Goal: Transaction & Acquisition: Download file/media

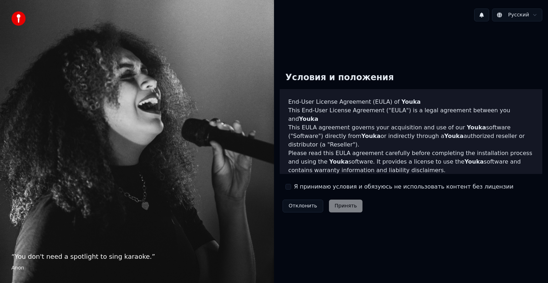
click at [292, 187] on div "Я принимаю условия и обязуюсь не использовать контент без лицензии" at bounding box center [400, 187] width 228 height 9
click at [290, 185] on button "Я принимаю условия и обязуюсь не использовать контент без лицензии" at bounding box center [289, 187] width 6 height 6
click at [339, 209] on button "Принять" at bounding box center [346, 206] width 34 height 13
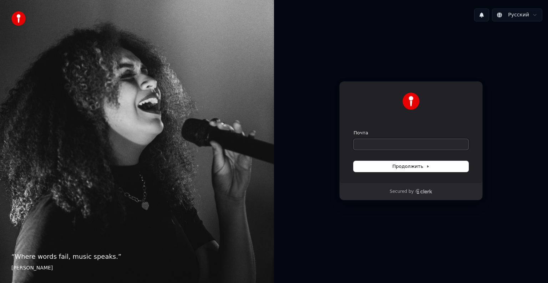
click at [370, 141] on input "Почта" at bounding box center [411, 144] width 115 height 11
click at [354, 130] on button "submit" at bounding box center [354, 130] width 0 height 0
click at [380, 170] on button "Продолжить" at bounding box center [411, 166] width 115 height 11
type input "**********"
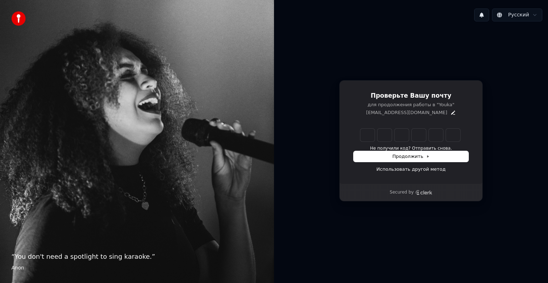
type input "*"
type input "**"
type input "*"
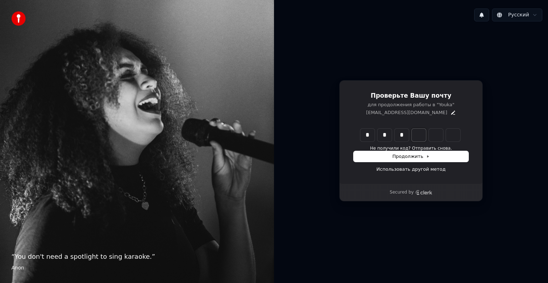
type input "***"
type input "*"
type input "****"
type input "*"
type input "******"
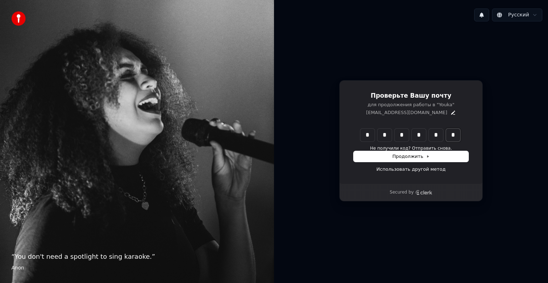
type input "*"
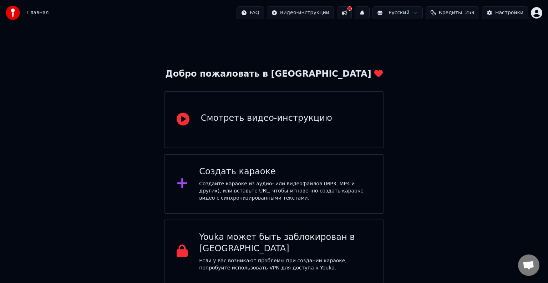
click at [284, 187] on div "Создайте караоке из аудио- или видеофайлов (MP3, MP4 и других), или вставьте UR…" at bounding box center [285, 191] width 172 height 21
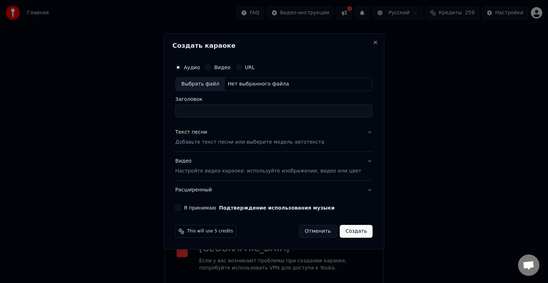
type input "*"
type input "**********"
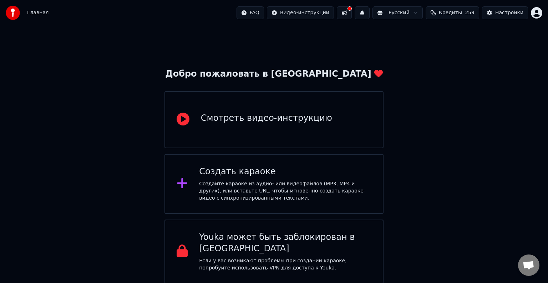
click at [263, 170] on div "Создать караоке" at bounding box center [285, 171] width 172 height 11
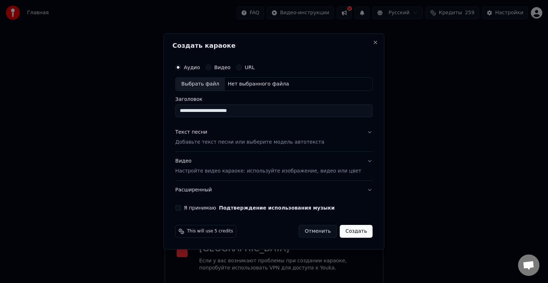
type input "**********"
click at [209, 82] on div "Выбрать файл" at bounding box center [200, 84] width 49 height 13
click at [217, 143] on p "Добавьте текст песни или выберите модель автотекста" at bounding box center [249, 142] width 149 height 7
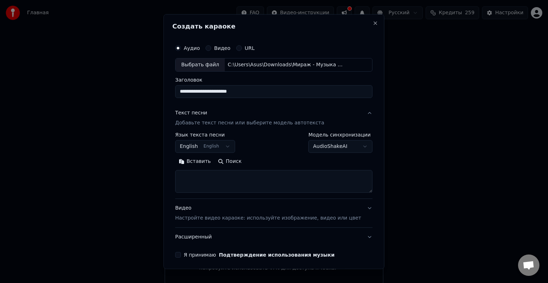
click at [231, 150] on body "**********" at bounding box center [274, 142] width 548 height 284
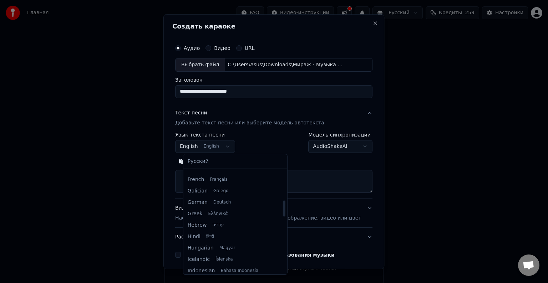
scroll to position [190, 0]
select select "**"
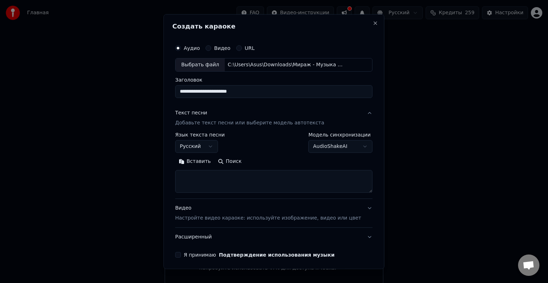
click at [253, 186] on textarea at bounding box center [273, 181] width 197 height 23
click at [204, 158] on button "Вставить" at bounding box center [194, 161] width 39 height 11
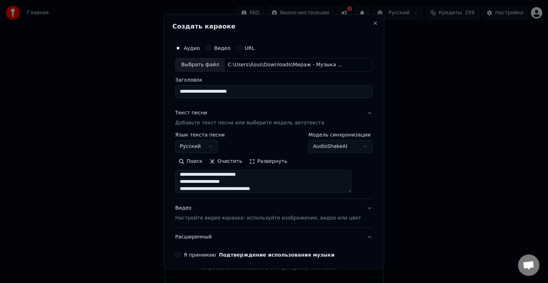
scroll to position [0, 0]
click at [271, 161] on button "Развернуть" at bounding box center [268, 161] width 45 height 11
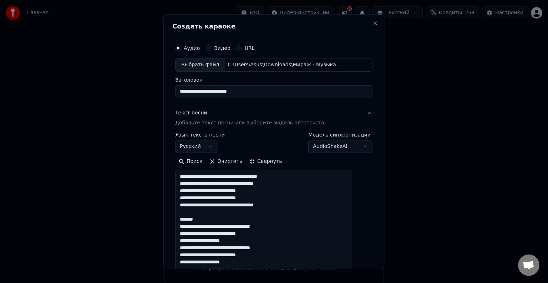
click at [270, 162] on button "Свернуть" at bounding box center [266, 161] width 40 height 11
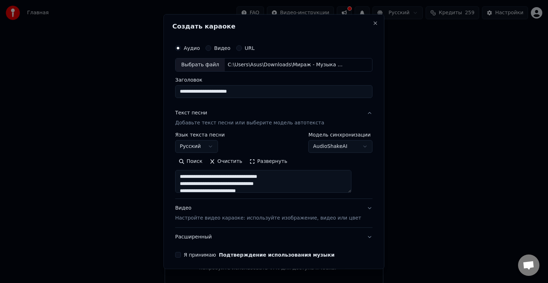
click at [189, 208] on div "Видео Настройте видео караоке: используйте изображение, видео или цвет" at bounding box center [268, 213] width 186 height 17
type textarea "**********"
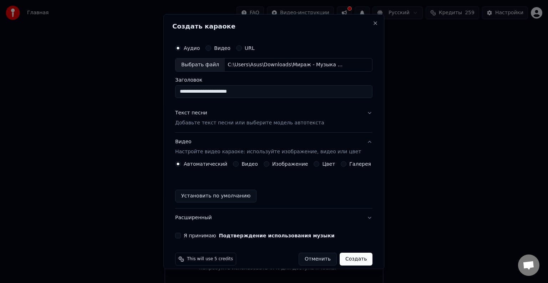
click at [315, 164] on div "Цвет" at bounding box center [324, 164] width 21 height 6
click at [314, 164] on button "Цвет" at bounding box center [317, 164] width 6 height 6
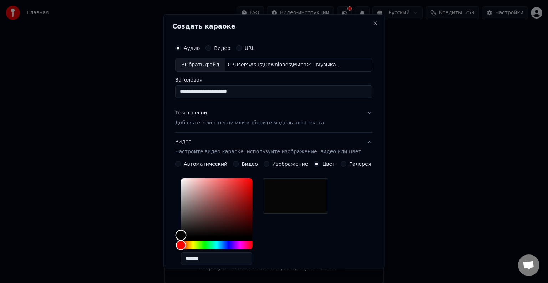
click at [186, 235] on div "Color" at bounding box center [181, 235] width 11 height 11
type input "*******"
drag, startPoint x: 186, startPoint y: 235, endPoint x: 170, endPoint y: 252, distance: 23.2
click at [170, 252] on div "**********" at bounding box center [273, 141] width 221 height 255
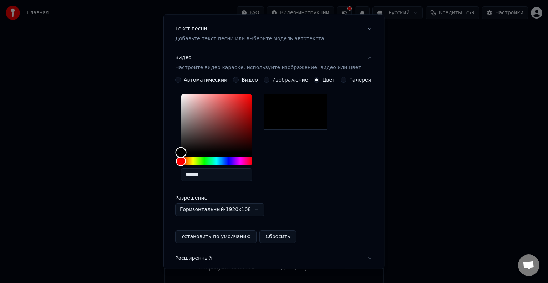
scroll to position [133, 0]
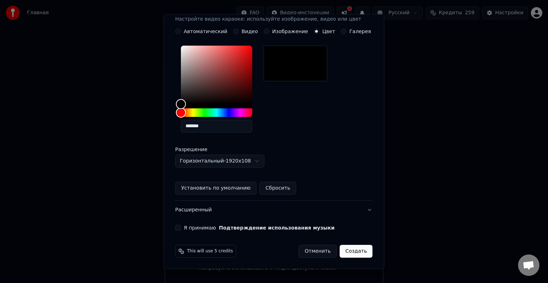
click at [181, 227] on button "Я принимаю Подтверждение использования музыки" at bounding box center [178, 228] width 6 height 6
click at [348, 253] on button "Создать" at bounding box center [356, 251] width 33 height 13
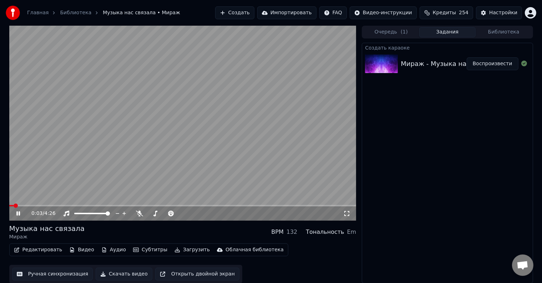
click at [191, 168] on video at bounding box center [182, 123] width 347 height 195
click at [494, 12] on div "Настройки" at bounding box center [503, 12] width 28 height 7
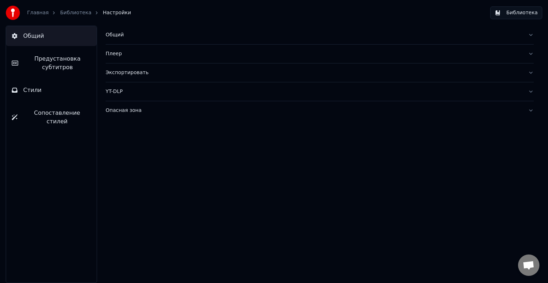
click at [56, 84] on button "Стили" at bounding box center [51, 90] width 91 height 20
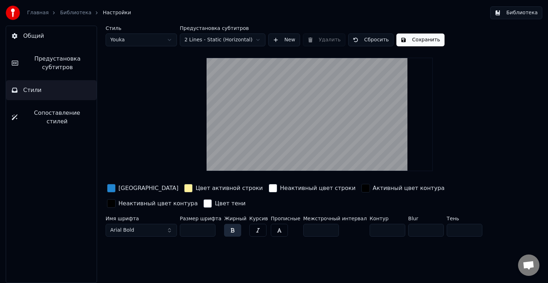
click at [184, 186] on div "button" at bounding box center [188, 188] width 9 height 9
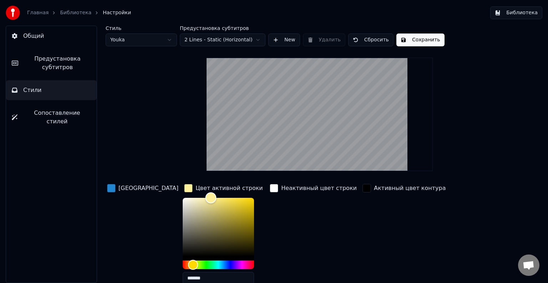
type input "*******"
drag, startPoint x: 186, startPoint y: 197, endPoint x: 118, endPoint y: 193, distance: 67.5
click at [118, 193] on div "Цвет заливки Цвет активной строки ******* Неактивный цвет строки Активный цвет …" at bounding box center [298, 244] width 384 height 123
click at [274, 220] on div "Неактивный цвет строки" at bounding box center [313, 237] width 90 height 108
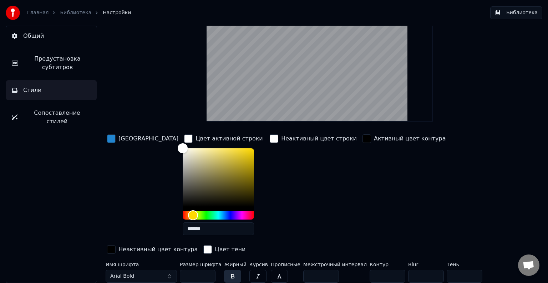
click at [274, 220] on div "Неактивный цвет строки" at bounding box center [313, 187] width 90 height 108
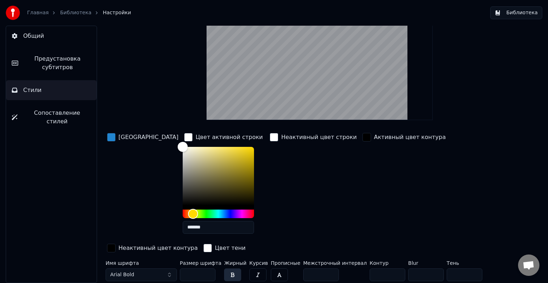
click at [273, 218] on div "Неактивный цвет строки" at bounding box center [313, 186] width 90 height 108
click at [108, 12] on span "Настройки" at bounding box center [117, 12] width 28 height 7
click at [46, 35] on button "Общий" at bounding box center [51, 36] width 91 height 20
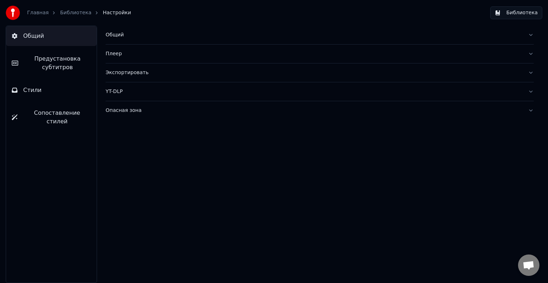
scroll to position [0, 0]
click at [69, 12] on link "Библиотека" at bounding box center [75, 12] width 31 height 7
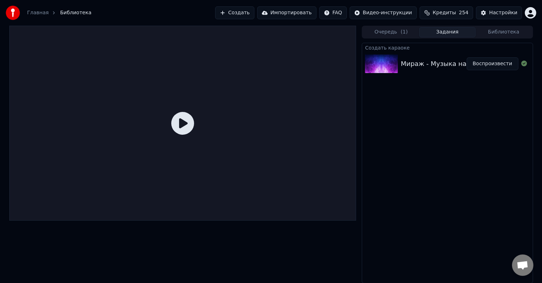
click at [425, 60] on div "Мираж - Музыка нас связала" at bounding box center [450, 64] width 98 height 10
click at [493, 64] on button "Воспроизвести" at bounding box center [493, 63] width 52 height 13
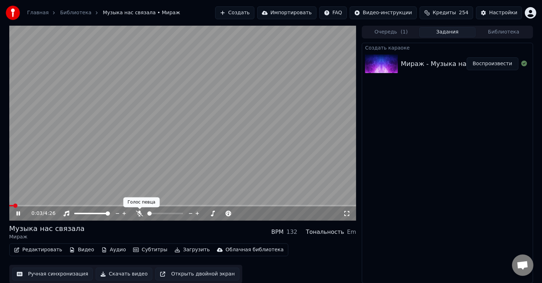
click at [136, 216] on icon at bounding box center [139, 214] width 7 height 6
click at [171, 106] on video at bounding box center [182, 123] width 347 height 195
click at [38, 252] on button "Редактировать" at bounding box center [38, 250] width 54 height 10
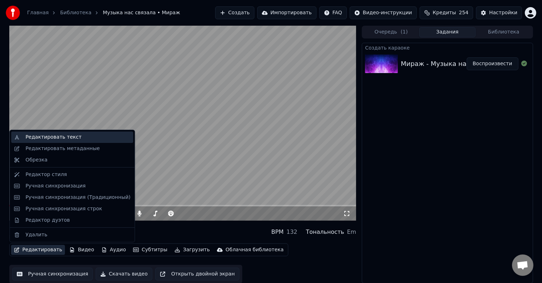
click at [72, 139] on div "Редактировать текст" at bounding box center [77, 137] width 105 height 7
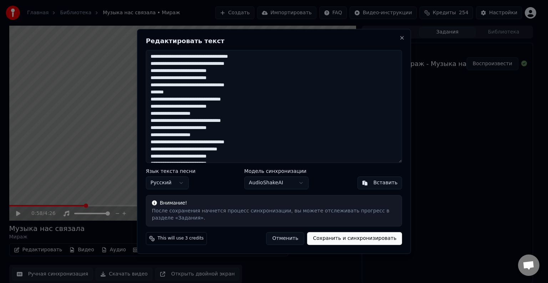
click at [200, 92] on textarea "**********" at bounding box center [274, 106] width 256 height 113
click at [256, 55] on textarea "**********" at bounding box center [274, 106] width 256 height 113
click at [256, 56] on textarea "**********" at bounding box center [274, 106] width 256 height 113
click at [259, 57] on textarea "**********" at bounding box center [274, 106] width 256 height 113
click at [251, 64] on textarea "**********" at bounding box center [274, 106] width 256 height 113
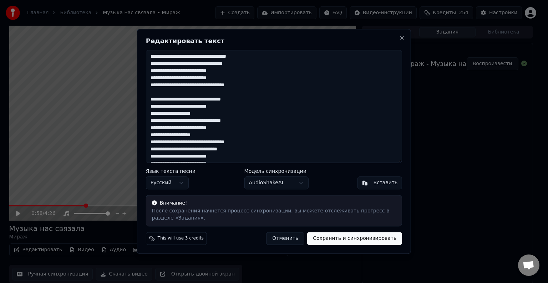
click at [224, 78] on textarea "**********" at bounding box center [274, 106] width 256 height 113
click at [252, 87] on textarea "**********" at bounding box center [274, 106] width 256 height 113
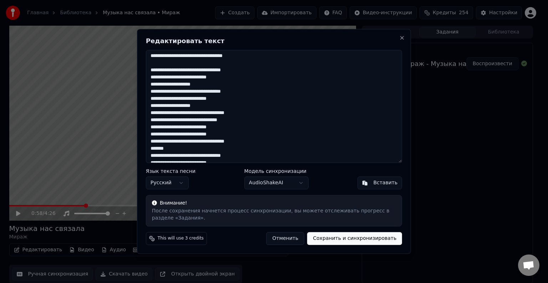
scroll to position [30, 0]
click at [220, 105] on textarea "**********" at bounding box center [274, 106] width 256 height 113
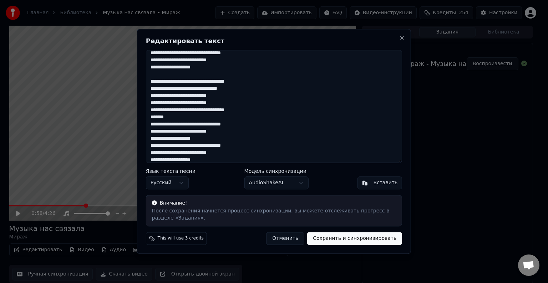
scroll to position [68, 0]
click at [196, 117] on textarea "**********" at bounding box center [274, 106] width 256 height 113
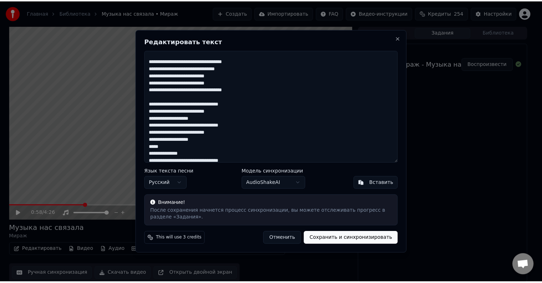
scroll to position [128, 0]
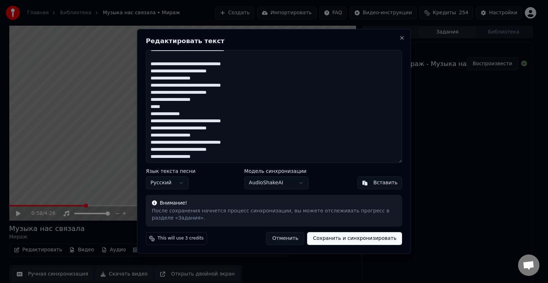
type textarea "**********"
click at [341, 237] on button "Сохранить и синхронизировать" at bounding box center [354, 239] width 95 height 13
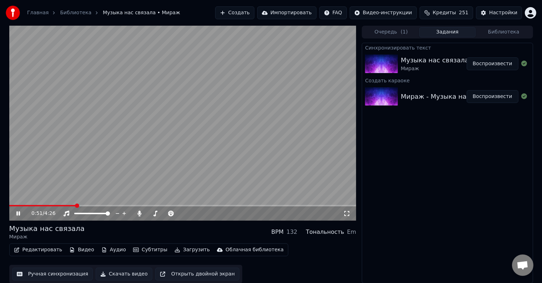
click at [76, 206] on span at bounding box center [42, 205] width 66 height 1
click at [192, 110] on video at bounding box center [182, 123] width 347 height 195
click at [498, 66] on button "Воспроизвести" at bounding box center [493, 63] width 52 height 13
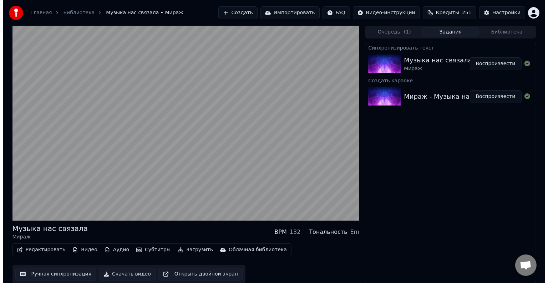
scroll to position [0, 0]
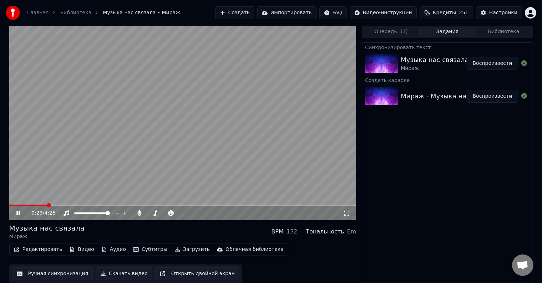
click at [60, 206] on div "0:29 / 4:26" at bounding box center [182, 213] width 347 height 14
click at [60, 203] on video at bounding box center [182, 122] width 347 height 195
click at [60, 205] on span at bounding box center [182, 205] width 347 height 1
click at [102, 170] on video at bounding box center [182, 122] width 347 height 195
click at [213, 122] on video at bounding box center [182, 122] width 347 height 195
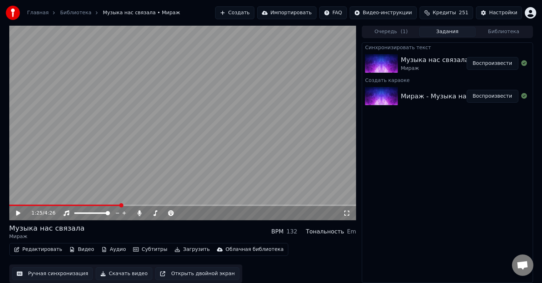
click at [120, 275] on button "Скачать видео" at bounding box center [124, 274] width 57 height 13
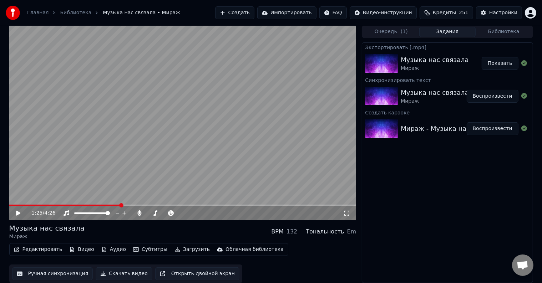
click at [509, 64] on button "Показать" at bounding box center [500, 63] width 37 height 13
click at [254, 15] on button "Создать" at bounding box center [234, 12] width 39 height 13
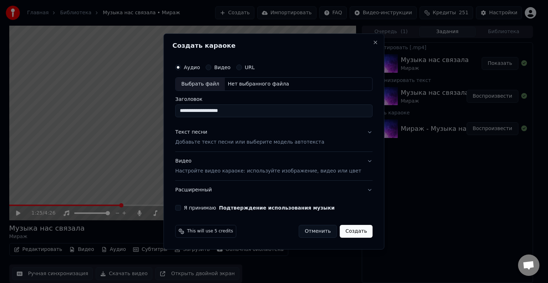
type input "**********"
click at [211, 143] on p "Добавьте текст песни или выберите модель автотекста" at bounding box center [249, 142] width 149 height 7
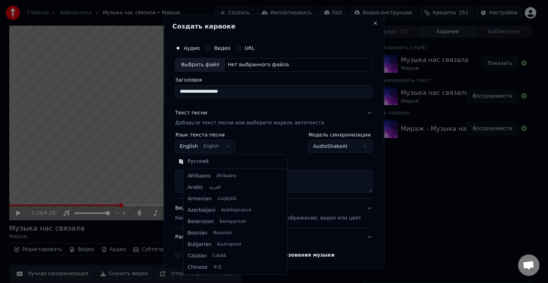
click at [197, 147] on body "Главная Библиотека Музыка нас связала • Мираж Создать Импортировать FAQ Видео-и…" at bounding box center [271, 141] width 542 height 283
select select "**"
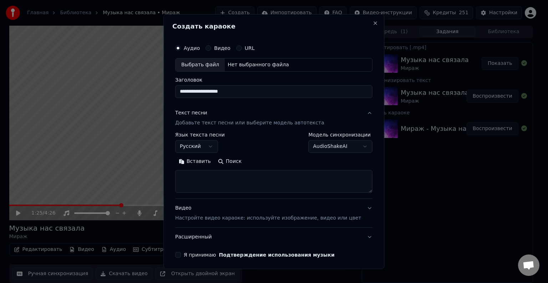
click at [204, 163] on button "Вставить" at bounding box center [194, 161] width 39 height 11
click at [275, 180] on textarea at bounding box center [263, 181] width 176 height 23
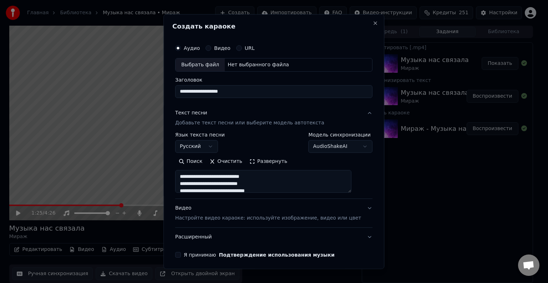
type textarea "**********"
click at [229, 164] on button "Очистить" at bounding box center [226, 161] width 40 height 11
click at [219, 171] on textarea at bounding box center [263, 181] width 176 height 23
click at [200, 160] on button "Вставить" at bounding box center [194, 161] width 39 height 11
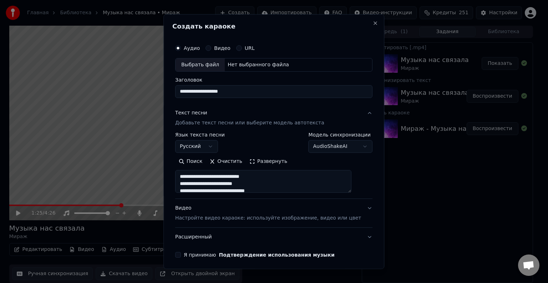
click at [211, 176] on textarea at bounding box center [263, 181] width 176 height 23
click at [266, 176] on textarea at bounding box center [263, 181] width 176 height 23
click at [261, 181] on textarea at bounding box center [263, 181] width 176 height 23
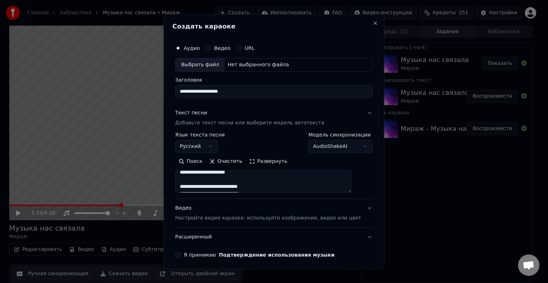
click at [256, 176] on textarea at bounding box center [263, 181] width 176 height 23
click at [252, 172] on textarea at bounding box center [263, 181] width 176 height 23
click at [270, 179] on textarea at bounding box center [263, 181] width 176 height 23
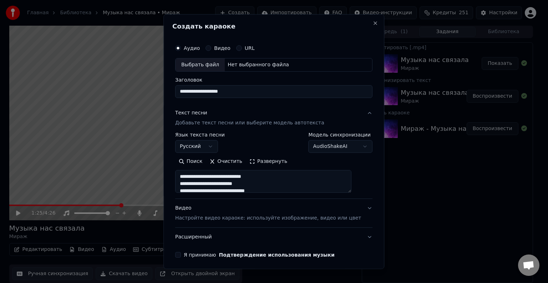
type textarea "**********"
select select
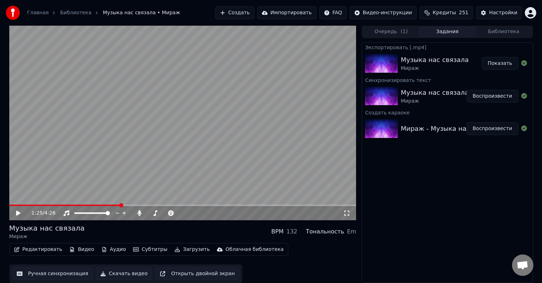
click at [254, 13] on button "Создать" at bounding box center [234, 12] width 39 height 13
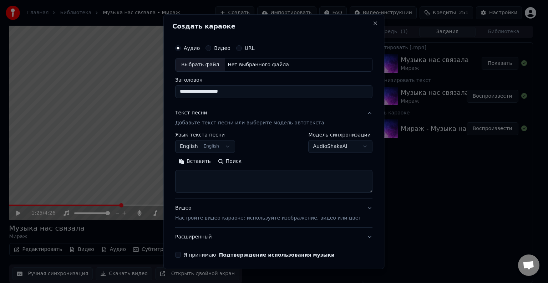
type input "**********"
click at [203, 63] on div "Выбрать файл" at bounding box center [200, 65] width 49 height 13
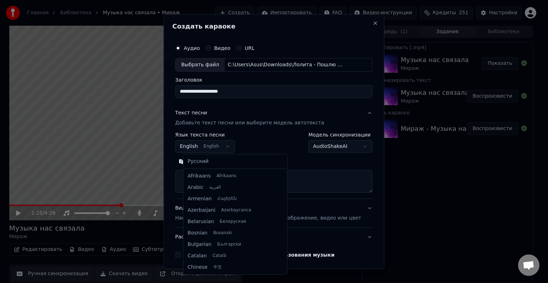
click at [198, 144] on body "**********" at bounding box center [271, 141] width 542 height 283
select select "**"
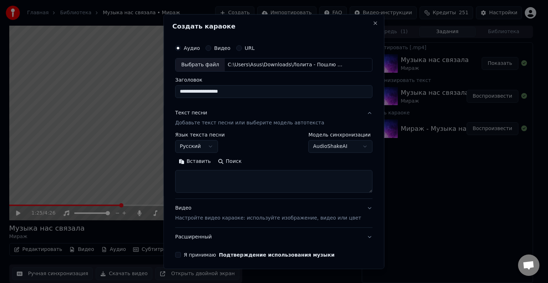
click at [204, 162] on button "Вставить" at bounding box center [194, 161] width 39 height 11
click at [267, 177] on textarea at bounding box center [263, 181] width 176 height 23
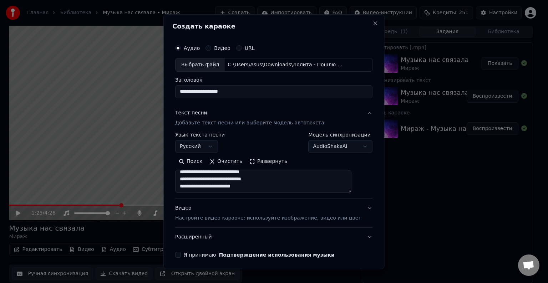
type textarea "**********"
click at [191, 209] on div "Видео Настройте видео караоке: используйте изображение, видео или цвет" at bounding box center [268, 213] width 186 height 17
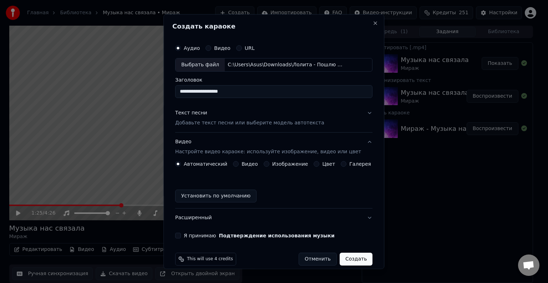
click at [315, 163] on div "Цвет" at bounding box center [324, 164] width 21 height 6
click at [314, 163] on button "Цвет" at bounding box center [317, 164] width 6 height 6
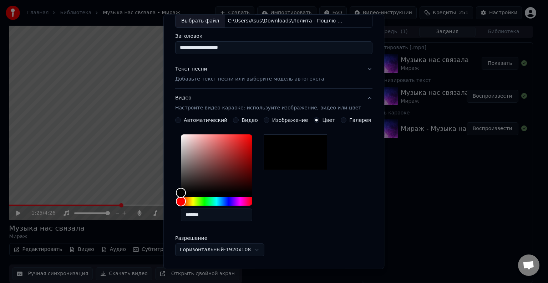
scroll to position [45, 0]
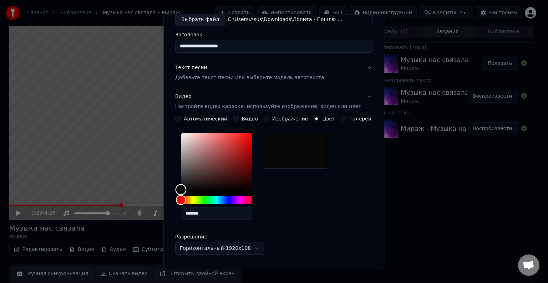
type input "*******"
drag, startPoint x: 183, startPoint y: 190, endPoint x: 184, endPoint y: 219, distance: 29.6
click at [184, 219] on div "*******" at bounding box center [273, 178] width 197 height 96
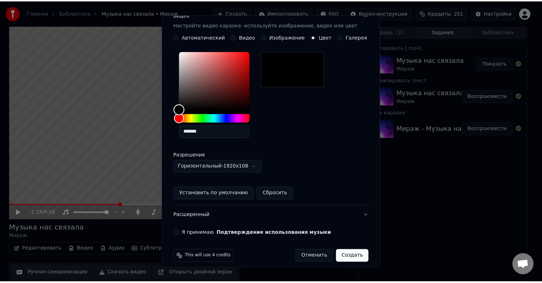
scroll to position [133, 0]
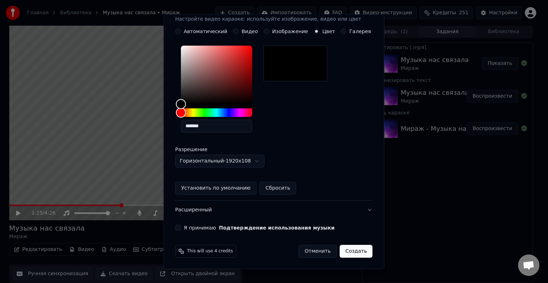
click at [181, 228] on button "Я принимаю Подтверждение использования музыки" at bounding box center [178, 228] width 6 height 6
click at [354, 254] on button "Создать" at bounding box center [356, 251] width 33 height 13
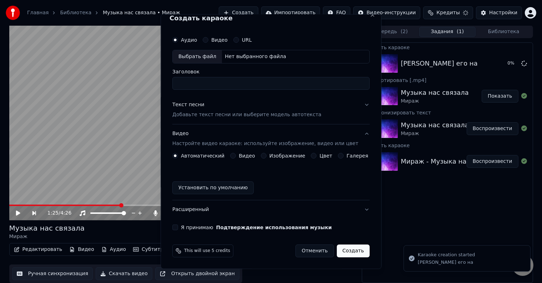
scroll to position [8, 0]
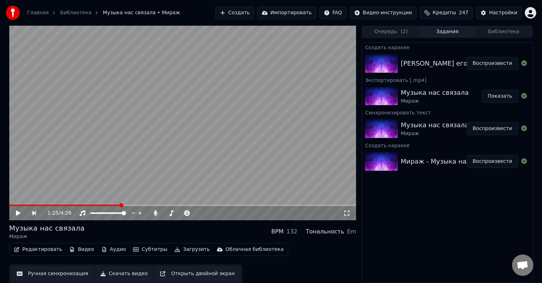
click at [435, 54] on div "[PERSON_NAME] его на Воспроизвести" at bounding box center [447, 63] width 170 height 24
click at [429, 68] on div "[PERSON_NAME] его на Воспроизвести" at bounding box center [447, 63] width 170 height 24
click at [492, 63] on button "Воспроизвести" at bounding box center [493, 63] width 52 height 13
click at [19, 214] on icon at bounding box center [18, 213] width 4 height 4
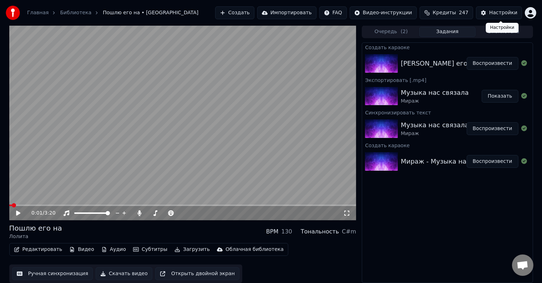
click at [492, 13] on div "Настройки" at bounding box center [503, 12] width 28 height 7
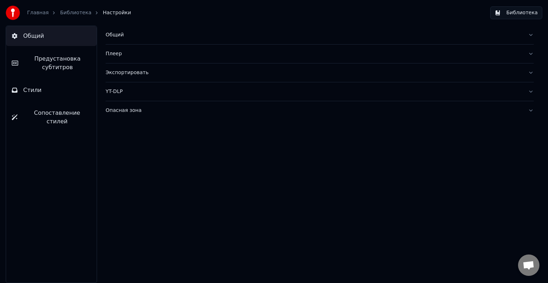
click at [48, 92] on button "Стили" at bounding box center [51, 90] width 91 height 20
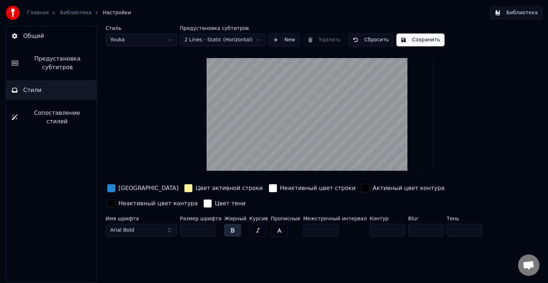
click at [184, 191] on div "button" at bounding box center [188, 188] width 9 height 9
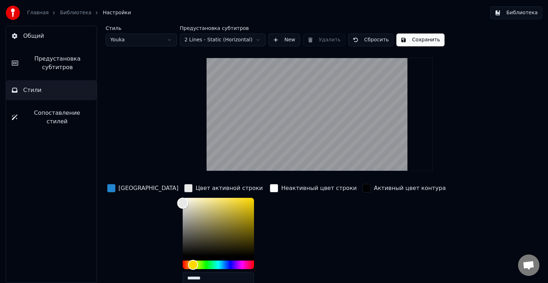
drag, startPoint x: 184, startPoint y: 196, endPoint x: 143, endPoint y: 202, distance: 41.9
click at [143, 202] on div "Цвет заливки Цвет активной строки ******* Неактивный цвет строки Активный цвет …" at bounding box center [298, 244] width 384 height 123
click at [304, 220] on div "Неактивный цвет строки" at bounding box center [313, 237] width 90 height 108
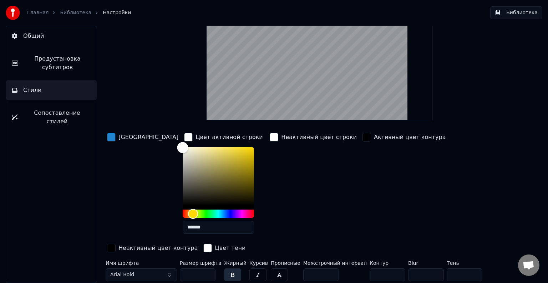
type input "*******"
drag, startPoint x: 156, startPoint y: 147, endPoint x: 148, endPoint y: 142, distance: 8.8
click at [148, 142] on div "Цвет заливки Цвет активной строки ******* Неактивный цвет строки Активный цвет …" at bounding box center [298, 193] width 384 height 123
click at [184, 134] on div "button" at bounding box center [188, 137] width 9 height 9
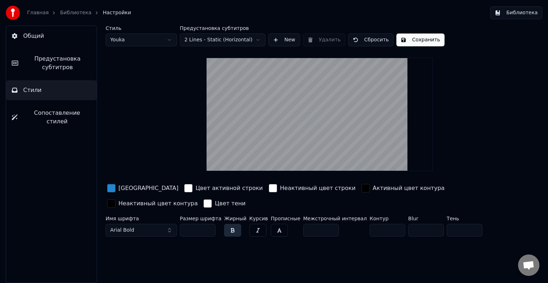
click at [401, 39] on button "Сохранить" at bounding box center [421, 40] width 48 height 13
click at [37, 14] on link "Главная" at bounding box center [37, 12] width 21 height 7
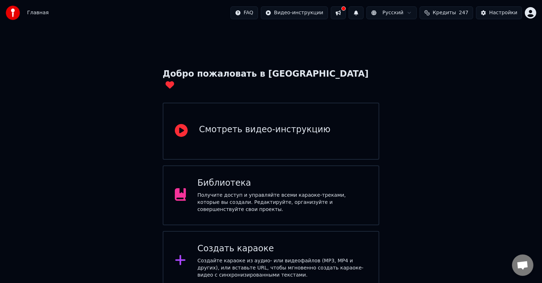
click at [233, 192] on div "Получите доступ и управляйте всеми караоке-треками, которые вы создали. Редакти…" at bounding box center [282, 202] width 170 height 21
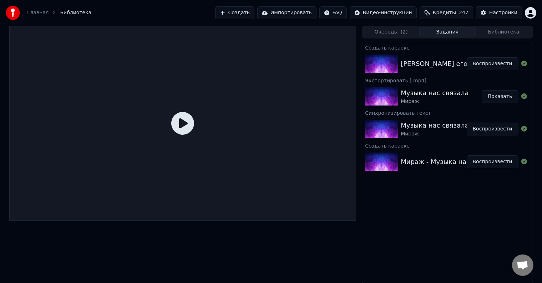
click at [414, 66] on div "[PERSON_NAME] его на" at bounding box center [439, 64] width 77 height 10
click at [485, 61] on button "Воспроизвести" at bounding box center [493, 63] width 52 height 13
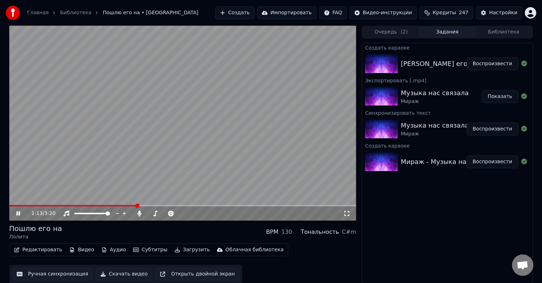
click at [19, 214] on icon at bounding box center [18, 214] width 4 height 4
click at [120, 274] on button "Скачать видео" at bounding box center [124, 274] width 57 height 13
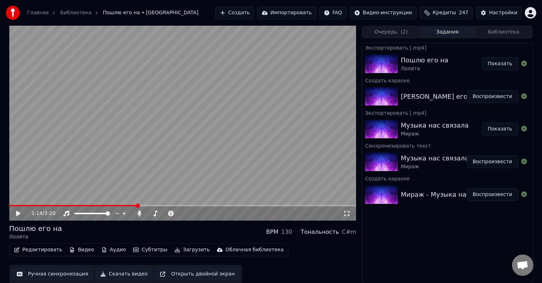
click at [495, 66] on button "Показать" at bounding box center [500, 63] width 37 height 13
click at [429, 156] on div "Музыка нас связала" at bounding box center [435, 158] width 68 height 10
click at [500, 160] on button "Воспроизвести" at bounding box center [493, 162] width 52 height 13
click at [18, 216] on icon at bounding box center [23, 214] width 16 height 6
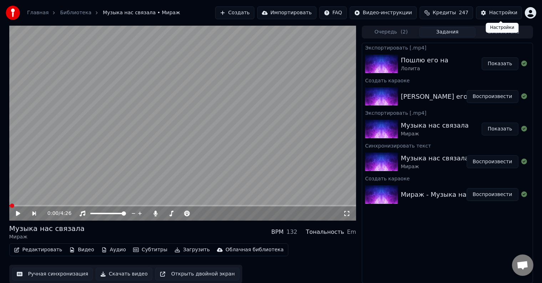
click at [495, 11] on div "Настройки" at bounding box center [503, 12] width 28 height 7
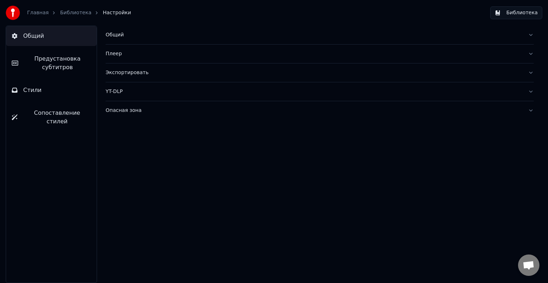
click at [37, 85] on button "Стили" at bounding box center [51, 90] width 91 height 20
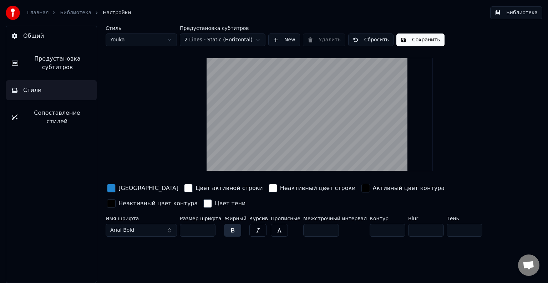
click at [105, 10] on span "Настройки" at bounding box center [117, 12] width 28 height 7
click at [80, 14] on link "Библиотека" at bounding box center [75, 12] width 31 height 7
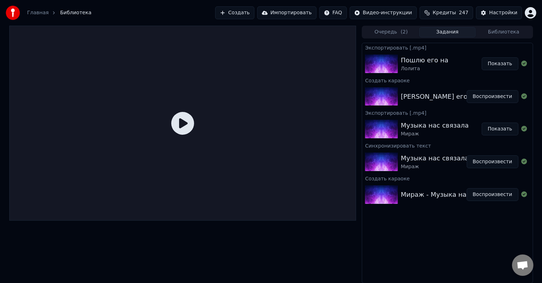
click at [436, 121] on div "Музыка нас связала" at bounding box center [435, 126] width 68 height 10
click at [387, 113] on div "Экспортировать [.mp4]" at bounding box center [447, 112] width 170 height 9
click at [413, 151] on div "Музыка нас связала Мираж Воспроизвести" at bounding box center [447, 162] width 170 height 24
click at [480, 160] on button "Воспроизвести" at bounding box center [493, 162] width 52 height 13
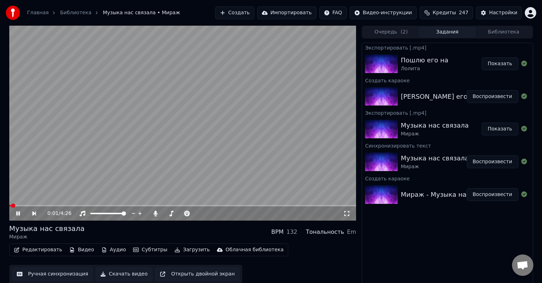
click at [28, 204] on video at bounding box center [182, 123] width 347 height 195
click at [25, 206] on span at bounding box center [182, 205] width 347 height 1
click at [20, 213] on icon at bounding box center [18, 213] width 4 height 5
click at [57, 207] on div "0:12 / 4:26" at bounding box center [182, 214] width 347 height 14
click at [45, 206] on span at bounding box center [182, 205] width 347 height 1
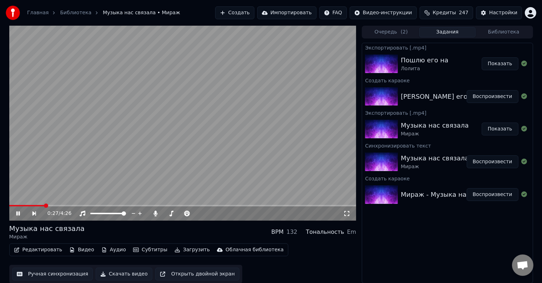
click at [34, 205] on span at bounding box center [26, 205] width 35 height 1
click at [22, 206] on span at bounding box center [22, 205] width 27 height 1
click at [18, 216] on icon at bounding box center [23, 214] width 16 height 6
click at [109, 277] on button "Скачать видео" at bounding box center [124, 274] width 57 height 13
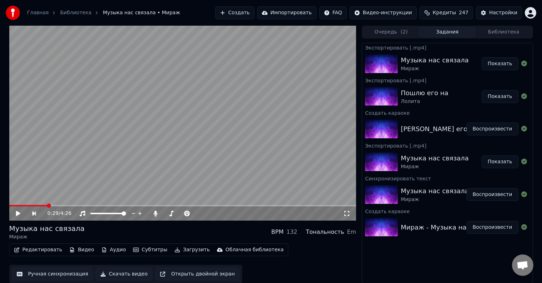
click at [497, 66] on button "Показать" at bounding box center [500, 63] width 37 height 13
click at [248, 9] on button "Создать" at bounding box center [234, 12] width 39 height 13
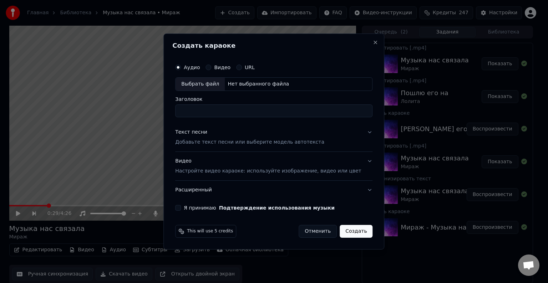
click at [260, 83] on div "Нет выбранного файла" at bounding box center [258, 84] width 67 height 7
type input "**********"
click at [207, 141] on p "Добавьте текст песни или выберите модель автотекста" at bounding box center [249, 142] width 149 height 7
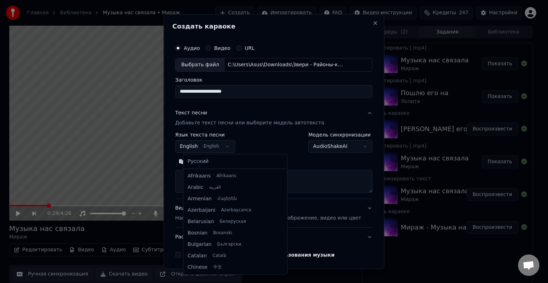
click at [209, 147] on body "Главная Библиотека Музыка нас связала • Мираж Создать Импортировать FAQ Видео-и…" at bounding box center [271, 141] width 542 height 283
select select "**"
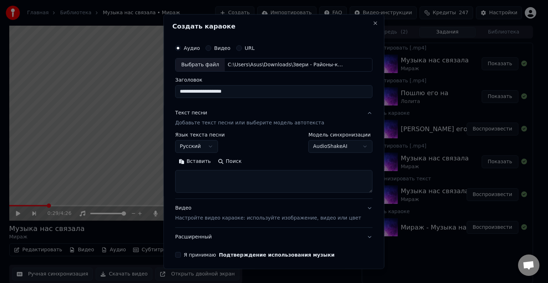
click at [213, 187] on textarea at bounding box center [273, 181] width 197 height 23
click at [206, 162] on button "Вставить" at bounding box center [194, 161] width 39 height 11
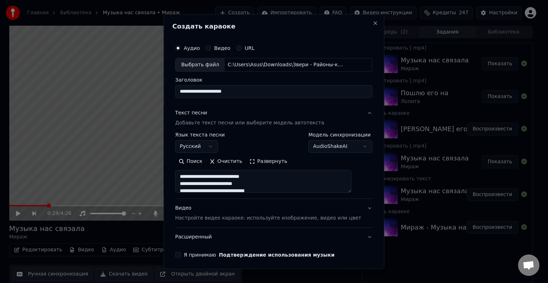
type textarea "**********"
click at [222, 163] on button "Очистить" at bounding box center [226, 161] width 40 height 11
click at [202, 158] on button "Вставить" at bounding box center [194, 161] width 39 height 11
click at [245, 173] on textarea "**********" at bounding box center [263, 181] width 176 height 23
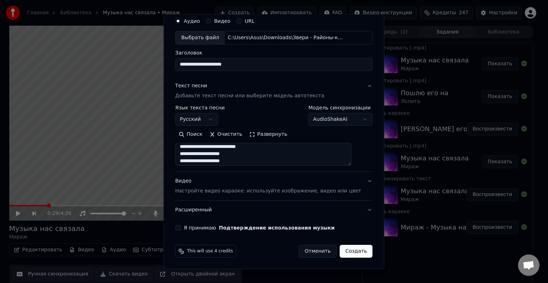
scroll to position [82, 0]
click at [259, 152] on textarea "**********" at bounding box center [263, 154] width 176 height 23
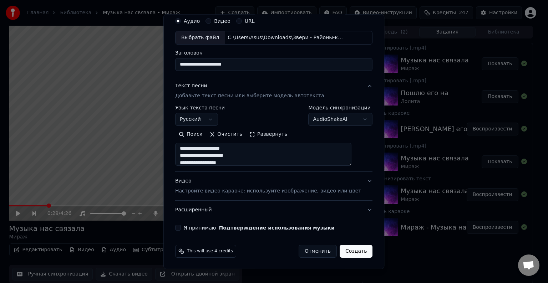
click at [254, 148] on textarea "**********" at bounding box center [263, 154] width 176 height 23
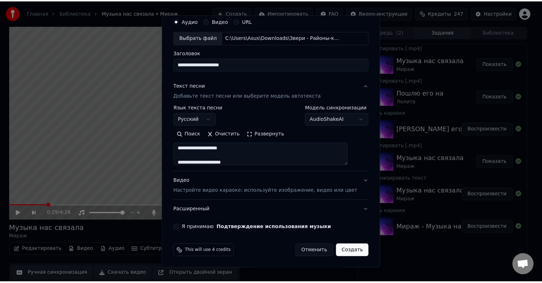
scroll to position [195, 0]
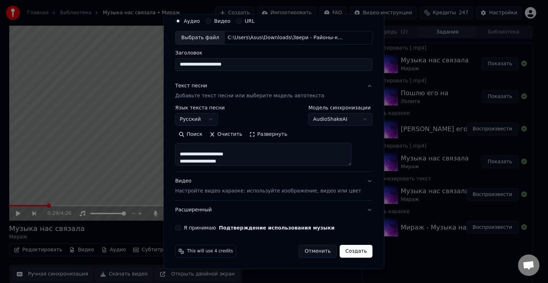
type textarea "**********"
click at [181, 227] on button "Я принимаю Подтверждение использования музыки" at bounding box center [178, 228] width 6 height 6
click at [348, 251] on button "Создать" at bounding box center [356, 251] width 33 height 13
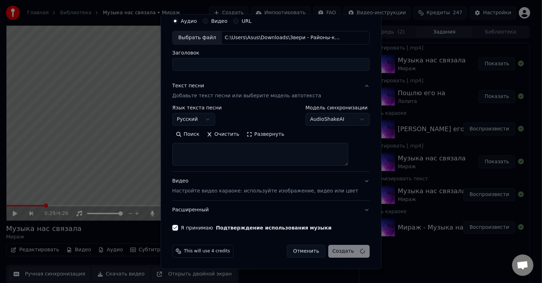
select select
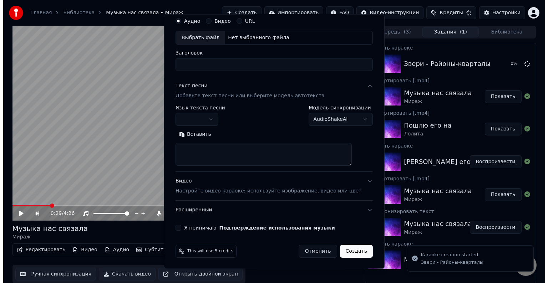
scroll to position [0, 0]
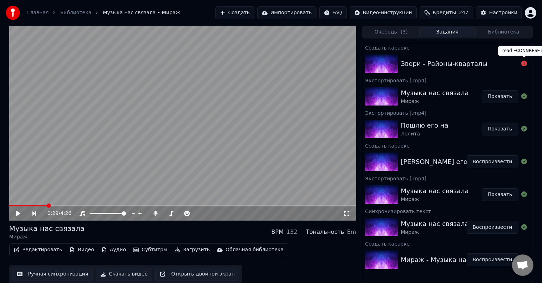
click at [522, 65] on icon at bounding box center [524, 64] width 6 height 6
click at [474, 65] on div "Звери - Районы-кварталы" at bounding box center [444, 64] width 87 height 10
click at [485, 60] on div "Звери - Районы-кварталы" at bounding box center [459, 64] width 117 height 10
click at [387, 62] on img at bounding box center [381, 64] width 33 height 19
click at [435, 61] on div "Звери - Районы-кварталы" at bounding box center [444, 64] width 87 height 10
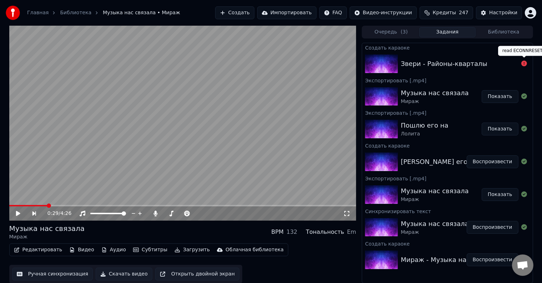
click at [524, 63] on icon at bounding box center [524, 64] width 6 height 6
click at [252, 11] on button "Создать" at bounding box center [234, 12] width 39 height 13
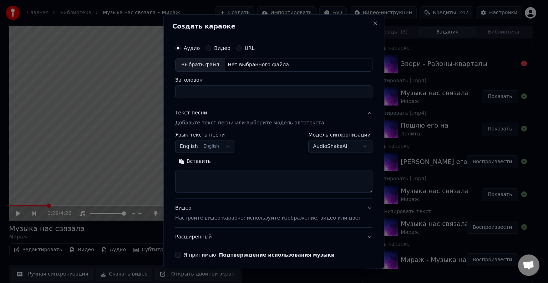
click at [358, 23] on h2 "Создать караоке" at bounding box center [273, 26] width 203 height 6
click at [373, 21] on button "Close" at bounding box center [376, 23] width 6 height 6
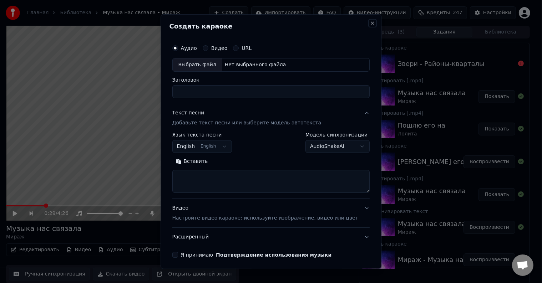
select select
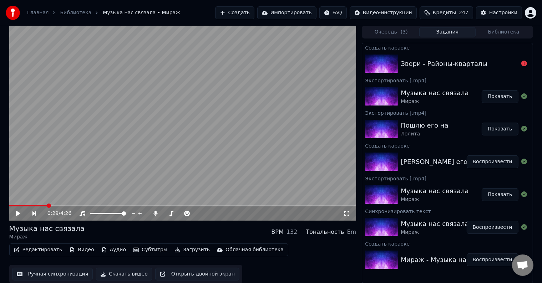
click at [252, 15] on button "Создать" at bounding box center [234, 12] width 39 height 13
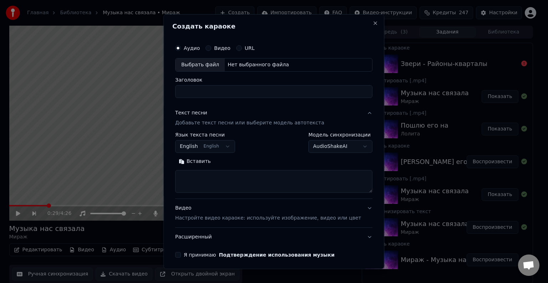
click at [217, 65] on div "Выбрать файл" at bounding box center [200, 65] width 49 height 13
click at [249, 93] on input "**********" at bounding box center [273, 91] width 197 height 13
click at [229, 92] on input "**********" at bounding box center [273, 91] width 197 height 13
click at [266, 95] on input "**********" at bounding box center [273, 91] width 197 height 13
type input "**********"
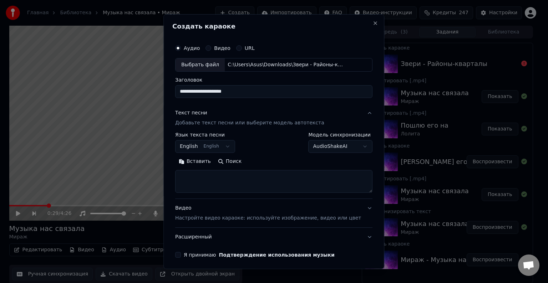
click at [253, 110] on div "Текст песни Добавьте текст песни или выберите модель автотекста" at bounding box center [249, 118] width 149 height 17
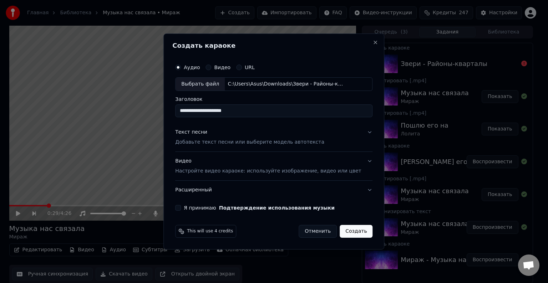
click at [232, 142] on p "Добавьте текст песни или выберите модель автотекста" at bounding box center [249, 142] width 149 height 7
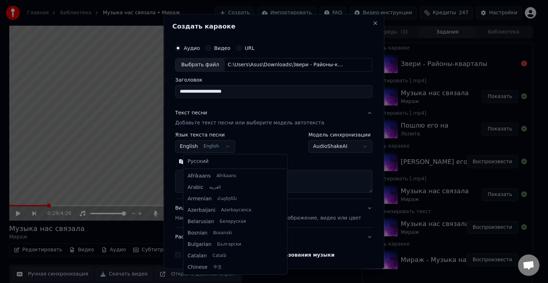
click at [197, 148] on body "Главная Библиотека Музыка нас связала • Мираж Создать Импортировать FAQ Видео-и…" at bounding box center [271, 141] width 542 height 283
select select "**"
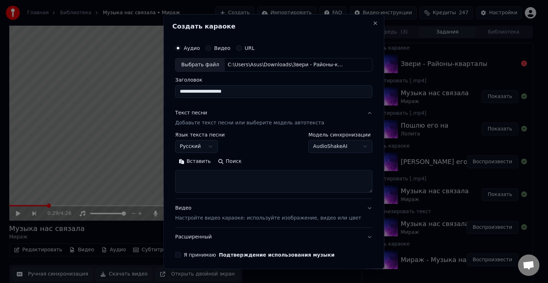
click at [199, 161] on button "Вставить" at bounding box center [194, 161] width 39 height 11
click at [186, 258] on div "**********" at bounding box center [273, 149] width 203 height 223
click at [181, 253] on button "Я принимаю Подтверждение использования музыки" at bounding box center [178, 255] width 6 height 6
click at [191, 215] on p "Настройте видео караоке: используйте изображение, видео или цвет" at bounding box center [268, 218] width 186 height 7
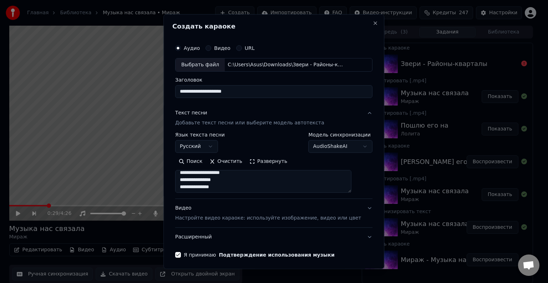
type textarea "**********"
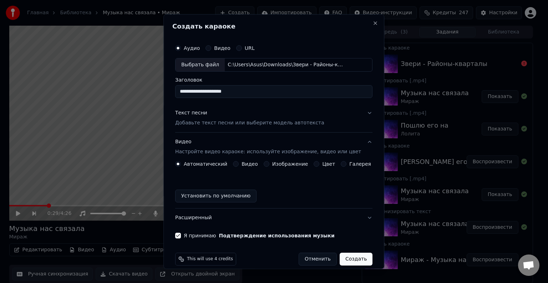
click at [314, 165] on button "Цвет" at bounding box center [317, 164] width 6 height 6
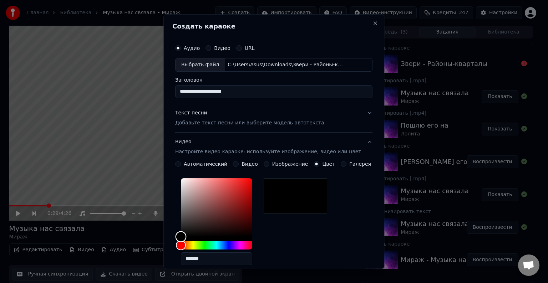
click at [183, 237] on div "Color" at bounding box center [181, 236] width 11 height 11
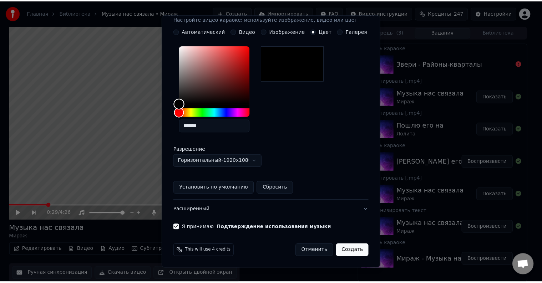
scroll to position [132, 0]
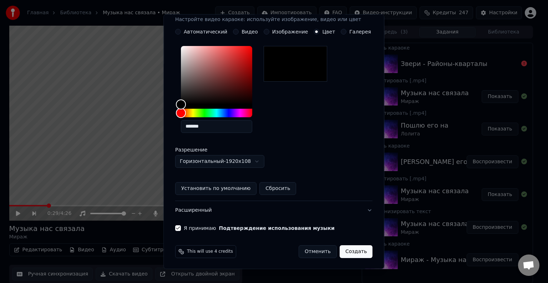
click at [350, 250] on button "Создать" at bounding box center [356, 252] width 33 height 13
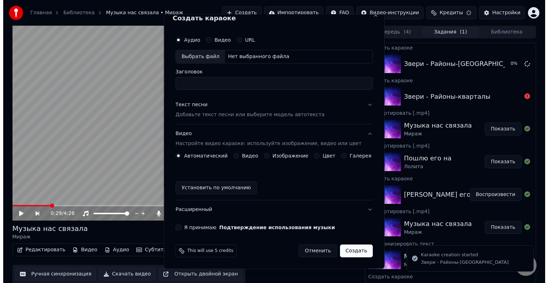
scroll to position [8, 0]
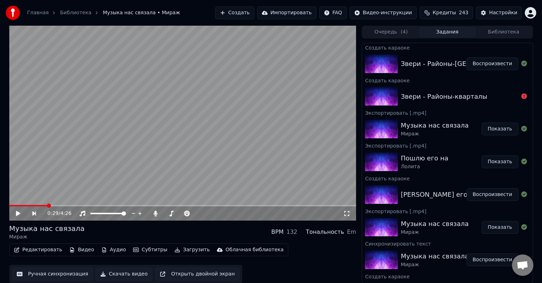
click at [482, 60] on button "Воспроизвести" at bounding box center [493, 63] width 52 height 13
click at [128, 175] on video at bounding box center [182, 123] width 347 height 195
click at [496, 11] on div "Настройки" at bounding box center [503, 12] width 28 height 7
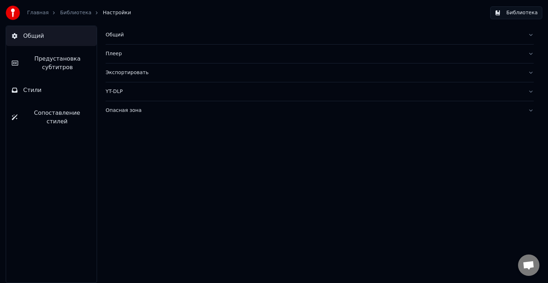
click at [77, 94] on button "Стили" at bounding box center [51, 90] width 91 height 20
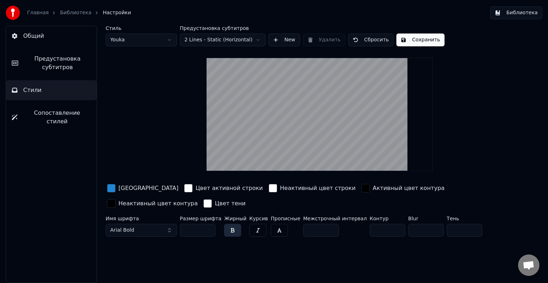
click at [73, 14] on link "Библиотека" at bounding box center [75, 12] width 31 height 7
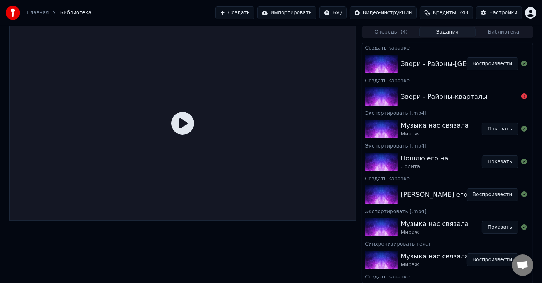
click at [486, 62] on button "Воспроизвести" at bounding box center [493, 63] width 52 height 13
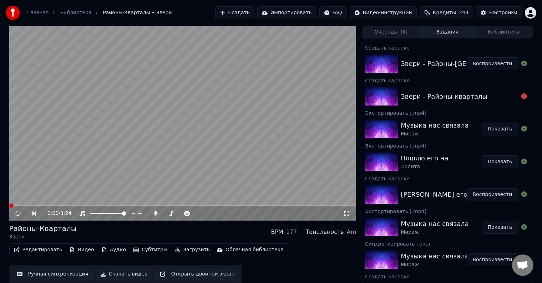
click at [180, 167] on video at bounding box center [182, 123] width 347 height 195
click at [211, 146] on video at bounding box center [182, 123] width 347 height 195
click at [55, 177] on video at bounding box center [182, 123] width 347 height 195
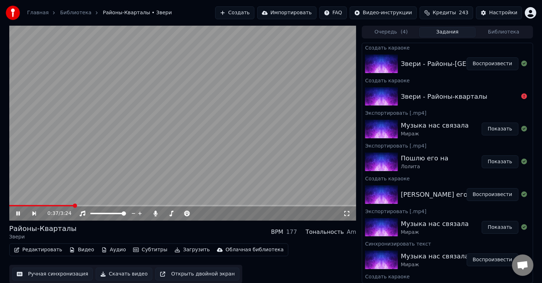
click at [59, 176] on video at bounding box center [182, 123] width 347 height 195
click at [397, 31] on button "Очередь ( 4 )" at bounding box center [391, 32] width 56 height 10
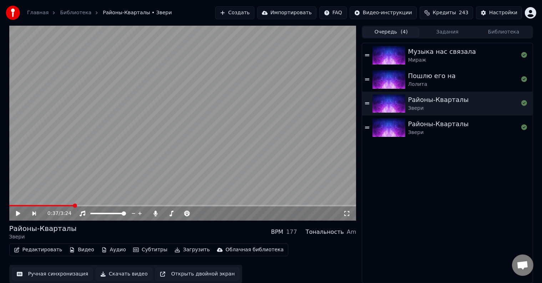
click at [413, 100] on div "Районы-Кварталы" at bounding box center [438, 100] width 61 height 10
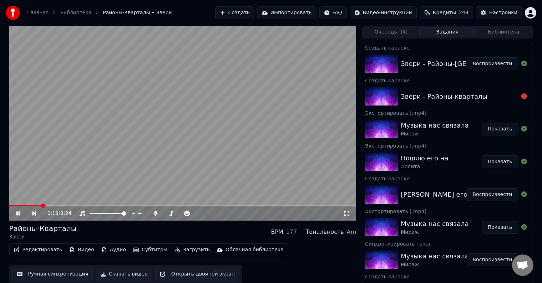
click at [442, 27] on button "Задания" at bounding box center [447, 32] width 56 height 10
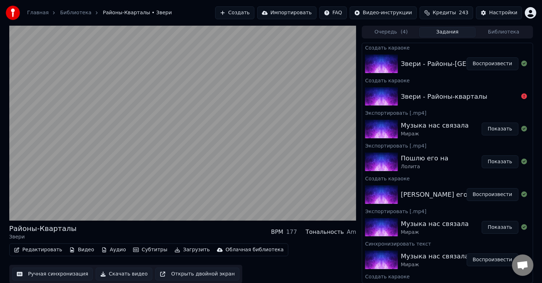
click at [395, 34] on button "Очередь ( 4 )" at bounding box center [391, 32] width 56 height 10
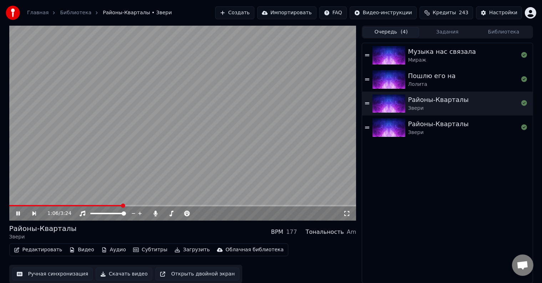
click at [18, 213] on icon at bounding box center [23, 214] width 16 height 6
click at [114, 273] on button "Скачать видео" at bounding box center [124, 274] width 57 height 13
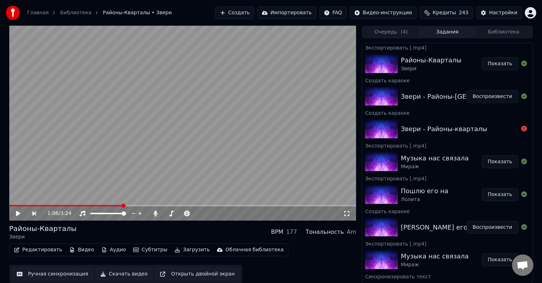
click at [487, 67] on button "Показать" at bounding box center [500, 63] width 37 height 13
click at [504, 62] on button "Показать" at bounding box center [500, 63] width 37 height 13
click at [254, 16] on button "Создать" at bounding box center [234, 12] width 39 height 13
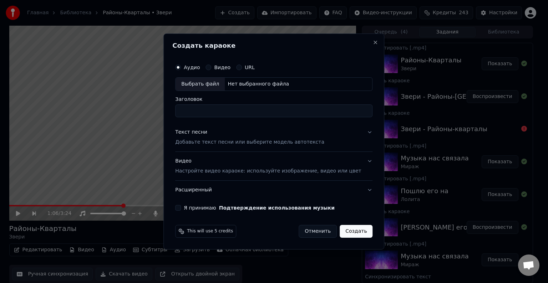
click at [231, 85] on div "Нет выбранного файла" at bounding box center [258, 84] width 67 height 7
click at [232, 113] on input "**********" at bounding box center [273, 111] width 197 height 13
type input "**********"
click at [204, 135] on div "Текст песни" at bounding box center [191, 132] width 32 height 7
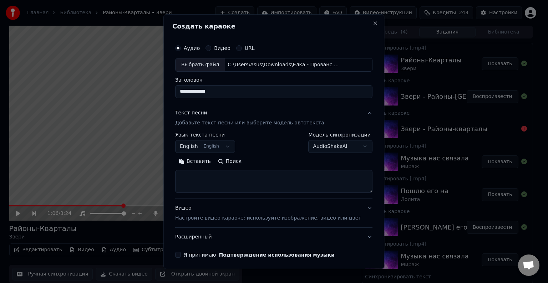
click at [207, 145] on body "Главная Библиотека Районы-[GEOGRAPHIC_DATA] • Звери Создать Импортировать FAQ В…" at bounding box center [271, 141] width 542 height 283
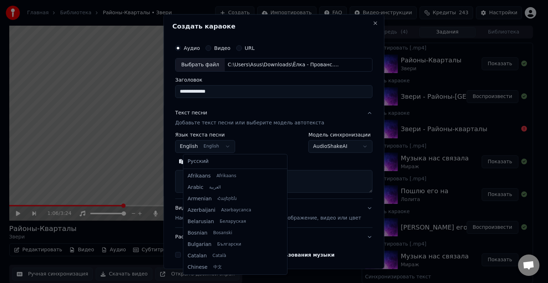
scroll to position [57, 0]
select select "**"
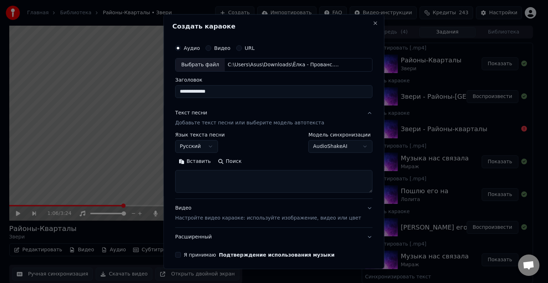
click at [215, 178] on textarea at bounding box center [273, 181] width 197 height 23
click at [207, 163] on button "Вставить" at bounding box center [194, 161] width 39 height 11
click at [195, 207] on div "Видео Настройте видео караоке: используйте изображение, видео или цвет" at bounding box center [268, 213] width 186 height 17
type textarea "**********"
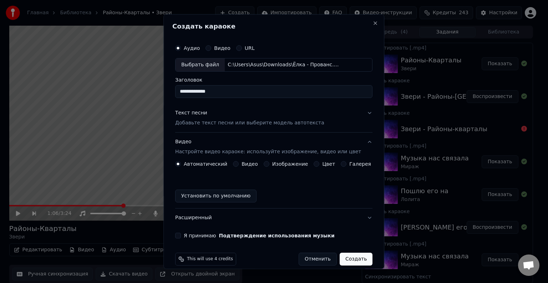
click at [314, 165] on button "Цвет" at bounding box center [317, 164] width 6 height 6
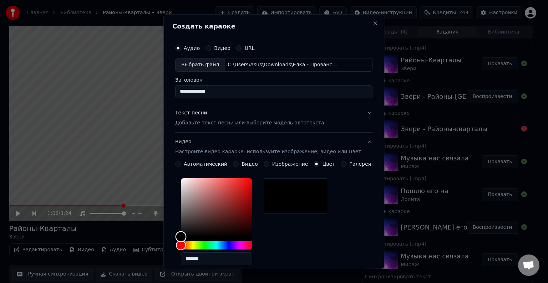
drag, startPoint x: 184, startPoint y: 237, endPoint x: 177, endPoint y: 246, distance: 11.9
click at [177, 246] on div "**********" at bounding box center [273, 141] width 221 height 255
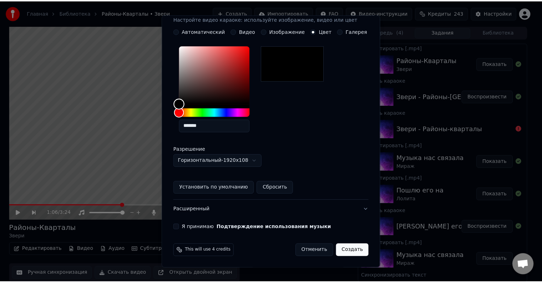
scroll to position [133, 0]
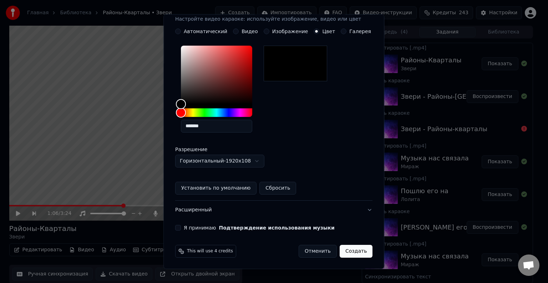
click at [181, 228] on button "Я принимаю Подтверждение использования музыки" at bounding box center [178, 228] width 6 height 6
click at [343, 252] on button "Создать" at bounding box center [356, 251] width 33 height 13
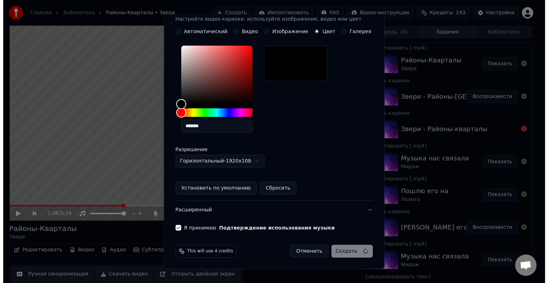
scroll to position [8, 0]
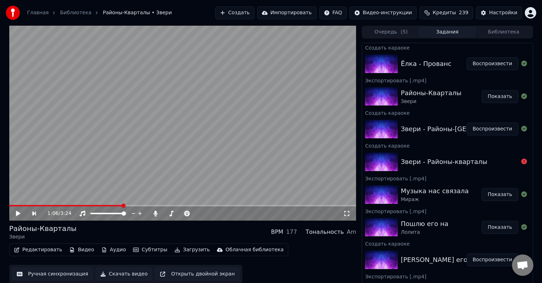
click at [485, 67] on button "Воспроизвести" at bounding box center [493, 63] width 52 height 13
click at [20, 213] on icon at bounding box center [23, 214] width 17 height 6
click at [186, 147] on video at bounding box center [182, 123] width 347 height 195
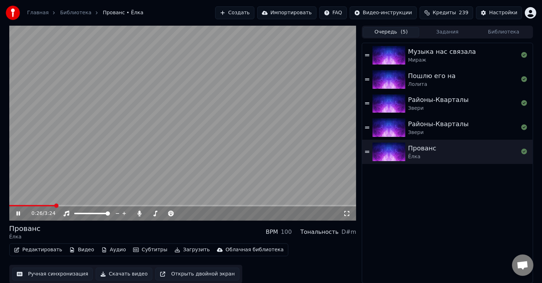
click at [387, 30] on button "Очередь ( 5 )" at bounding box center [391, 32] width 56 height 10
click at [441, 150] on div "Прованс Ёлка" at bounding box center [463, 151] width 110 height 17
click at [26, 204] on video at bounding box center [182, 123] width 347 height 195
click at [25, 206] on span at bounding box center [182, 205] width 347 height 1
click at [21, 211] on div "0:09 / 3:24" at bounding box center [183, 213] width 342 height 7
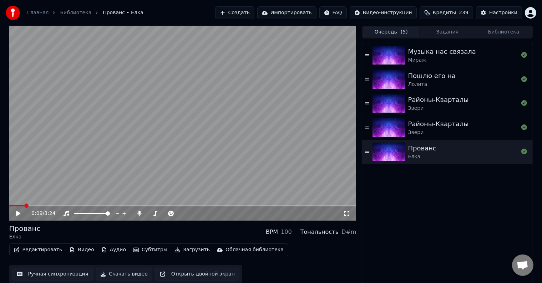
click at [18, 213] on icon at bounding box center [18, 213] width 4 height 5
click at [153, 128] on video at bounding box center [182, 123] width 347 height 195
click at [114, 274] on button "Скачать видео" at bounding box center [124, 274] width 57 height 13
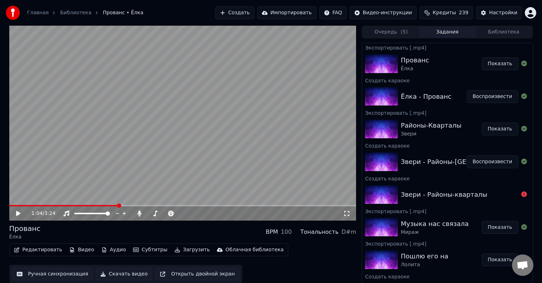
click at [251, 12] on button "Создать" at bounding box center [234, 12] width 39 height 13
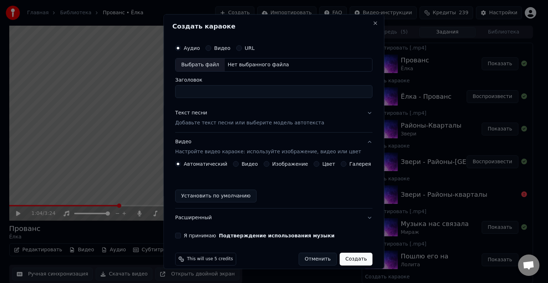
click at [236, 64] on div "Нет выбранного файла" at bounding box center [258, 64] width 67 height 7
click at [204, 68] on div "Выбрать файл" at bounding box center [200, 65] width 49 height 13
click at [253, 95] on input "**********" at bounding box center [273, 91] width 197 height 13
type input "*"
type input "**********"
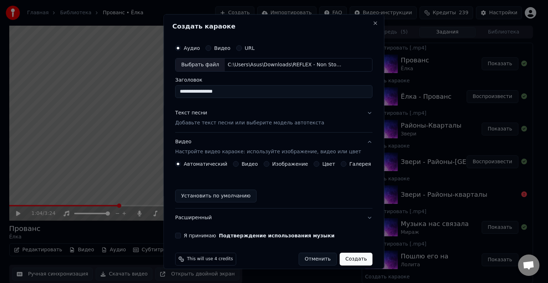
click at [244, 123] on p "Добавьте текст песни или выберите модель автотекста" at bounding box center [249, 123] width 149 height 7
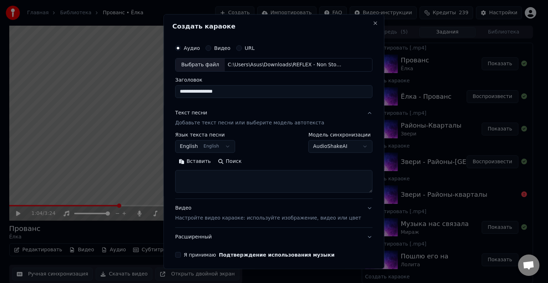
click at [211, 145] on body "Главная Библиотека Прованс • Ёлка Создать Импортировать FAQ Видео-инструкции Кр…" at bounding box center [271, 141] width 542 height 283
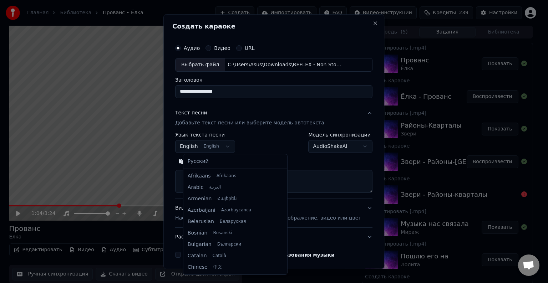
scroll to position [57, 0]
select select "**"
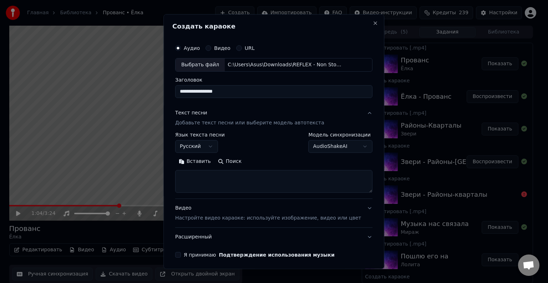
click at [200, 164] on button "Вставить" at bounding box center [194, 161] width 39 height 11
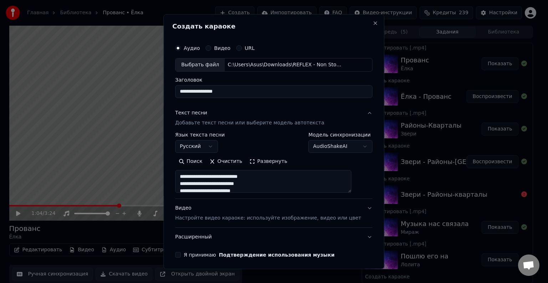
click at [238, 216] on p "Настройте видео караоке: используйте изображение, видео или цвет" at bounding box center [268, 218] width 186 height 7
type textarea "**********"
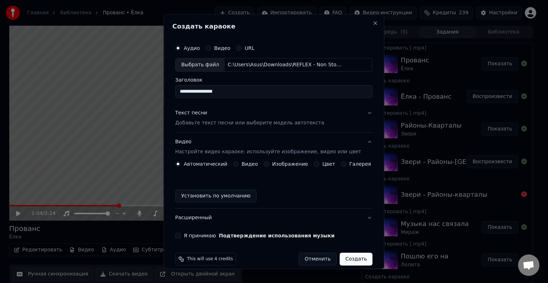
click at [314, 165] on button "Цвет" at bounding box center [317, 164] width 6 height 6
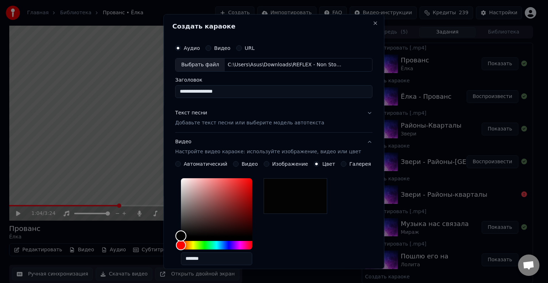
type input "*******"
drag, startPoint x: 187, startPoint y: 234, endPoint x: 181, endPoint y: 248, distance: 15.5
click at [181, 248] on div "*******" at bounding box center [273, 224] width 197 height 96
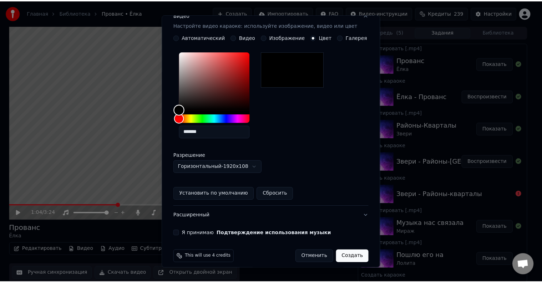
scroll to position [133, 0]
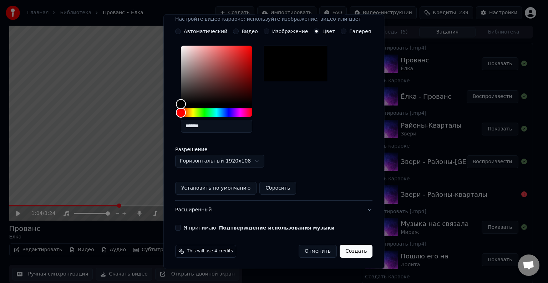
click at [183, 231] on div "**********" at bounding box center [273, 69] width 203 height 328
click at [181, 227] on button "Я принимаю Подтверждение использования музыки" at bounding box center [178, 228] width 6 height 6
click at [347, 247] on button "Создать" at bounding box center [356, 251] width 33 height 13
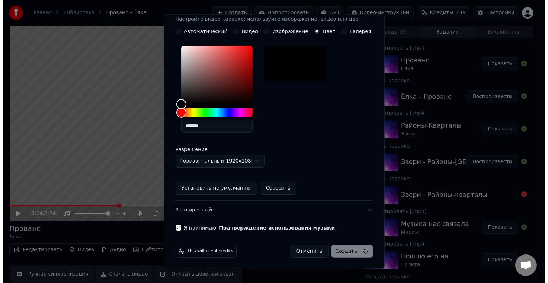
scroll to position [8, 0]
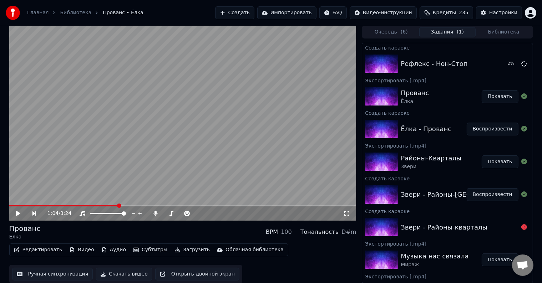
click at [347, 247] on div "Редактировать Видео Аудио Субтитры Загрузить Облачная библиотека Ручная синхрон…" at bounding box center [182, 264] width 347 height 40
click at [390, 31] on button "Очередь ( 6 )" at bounding box center [391, 32] width 56 height 10
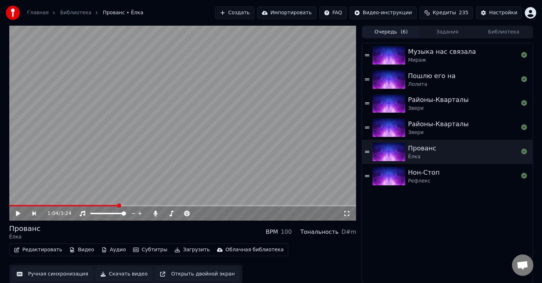
click at [439, 177] on div "Нон-Стоп Рефлекс" at bounding box center [463, 176] width 110 height 17
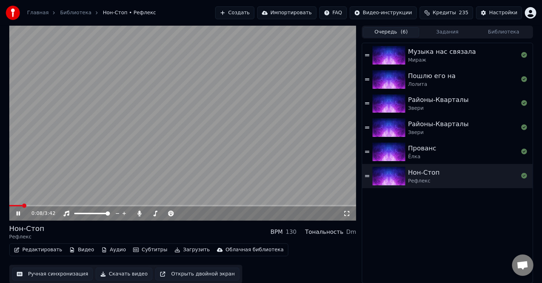
click at [230, 177] on video at bounding box center [182, 123] width 347 height 195
click at [9, 208] on span at bounding box center [11, 206] width 4 height 4
click at [410, 96] on div "Районы-Кварталы" at bounding box center [438, 100] width 61 height 10
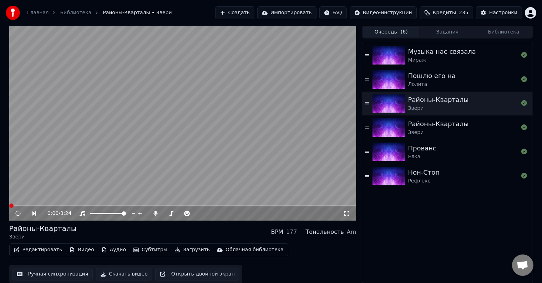
click at [410, 170] on div "Нон-Стоп" at bounding box center [424, 173] width 32 height 10
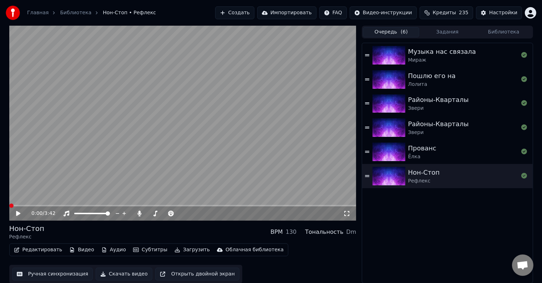
click at [14, 214] on div "0:00 / 3:42" at bounding box center [183, 213] width 342 height 7
click at [19, 212] on icon at bounding box center [23, 214] width 17 height 6
click at [9, 208] on span at bounding box center [11, 206] width 4 height 4
click at [15, 214] on icon at bounding box center [23, 214] width 17 height 6
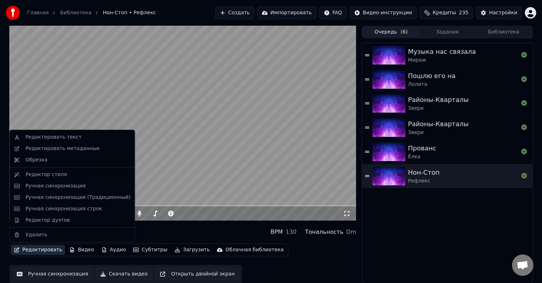
click at [41, 251] on button "Редактировать" at bounding box center [38, 250] width 54 height 10
click at [56, 142] on div "Редактировать текст" at bounding box center [72, 137] width 122 height 11
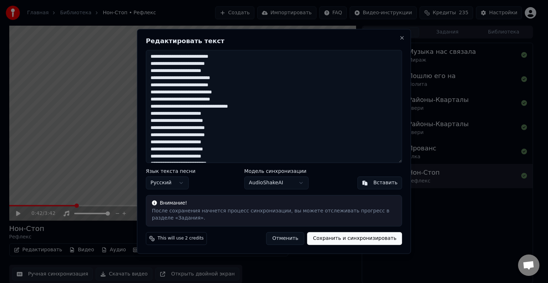
click at [232, 58] on textarea at bounding box center [274, 106] width 256 height 113
click at [212, 106] on textarea at bounding box center [274, 106] width 256 height 113
click at [181, 106] on textarea at bounding box center [274, 106] width 256 height 113
click at [184, 108] on textarea at bounding box center [274, 106] width 256 height 113
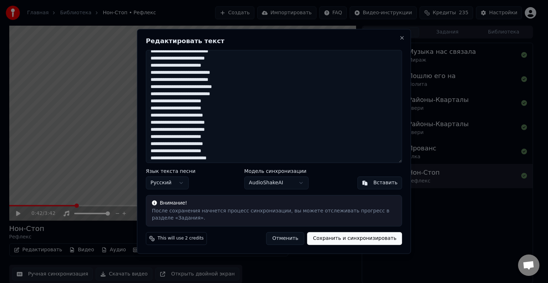
scroll to position [6, 0]
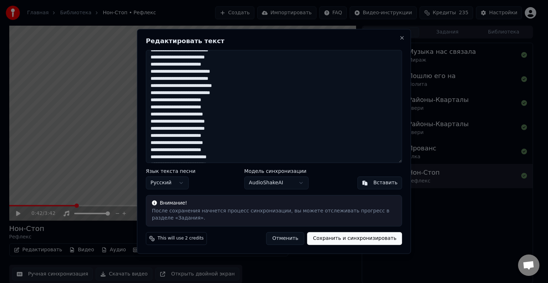
click at [171, 114] on textarea at bounding box center [274, 106] width 256 height 113
click at [171, 115] on textarea at bounding box center [274, 106] width 256 height 113
click at [238, 110] on textarea at bounding box center [274, 106] width 256 height 113
click at [171, 130] on textarea at bounding box center [274, 106] width 256 height 113
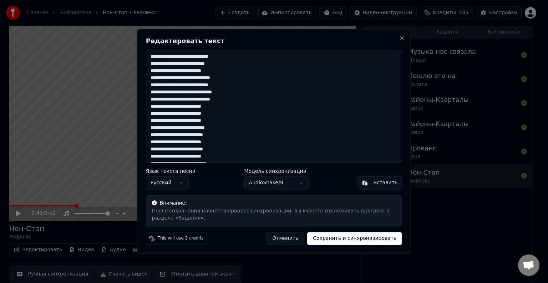
click at [171, 94] on textarea at bounding box center [274, 106] width 256 height 113
click at [172, 92] on textarea at bounding box center [274, 106] width 256 height 113
type textarea "**********"
click at [347, 241] on button "Сохранить и синхронизировать" at bounding box center [354, 239] width 95 height 13
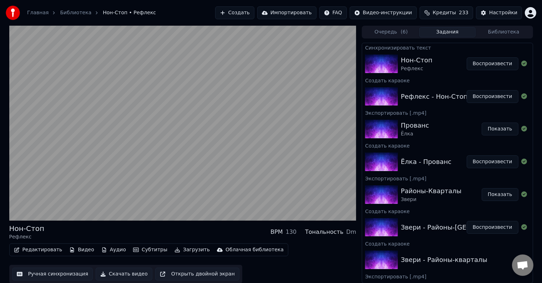
click at [398, 177] on div "Экспортировать [.mp4]" at bounding box center [447, 178] width 170 height 9
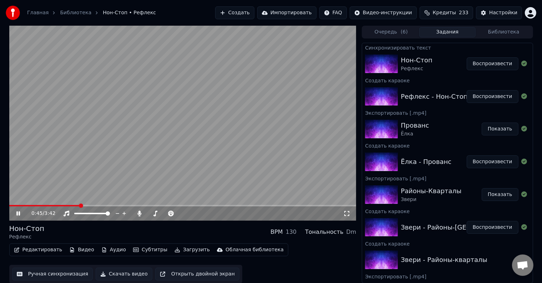
click at [282, 142] on video at bounding box center [182, 123] width 347 height 195
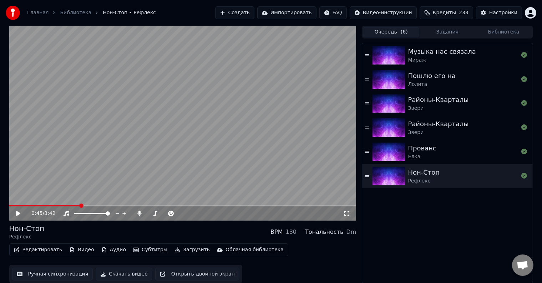
click at [383, 34] on button "Очередь ( 6 )" at bounding box center [391, 32] width 56 height 10
click at [428, 153] on div "Ёлка" at bounding box center [422, 156] width 28 height 7
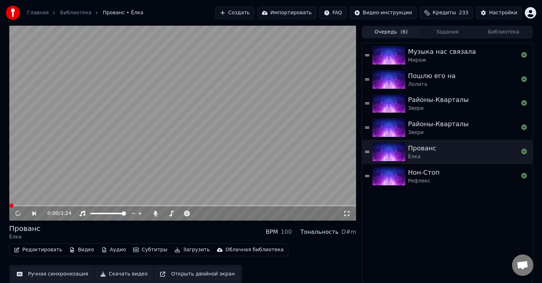
click at [437, 171] on div "Нон-Стоп Рефлекс" at bounding box center [463, 176] width 110 height 17
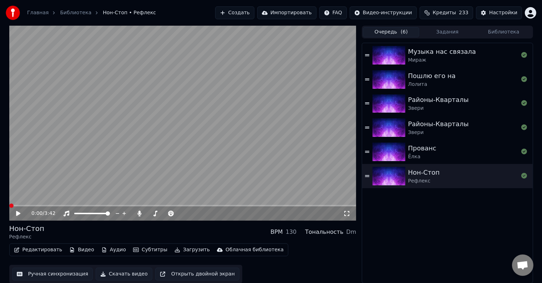
click at [19, 216] on icon at bounding box center [23, 214] width 17 height 6
click at [108, 147] on video at bounding box center [182, 123] width 347 height 195
click at [121, 276] on button "Скачать видео" at bounding box center [124, 274] width 57 height 13
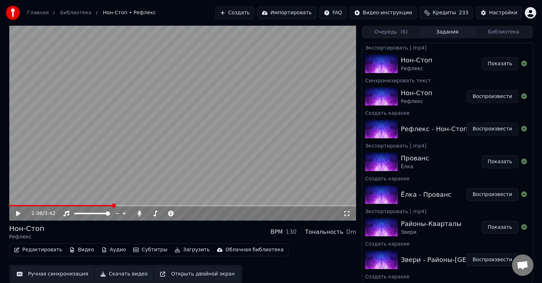
click at [495, 66] on button "Показать" at bounding box center [500, 63] width 37 height 13
click at [250, 12] on button "Создать" at bounding box center [234, 12] width 39 height 13
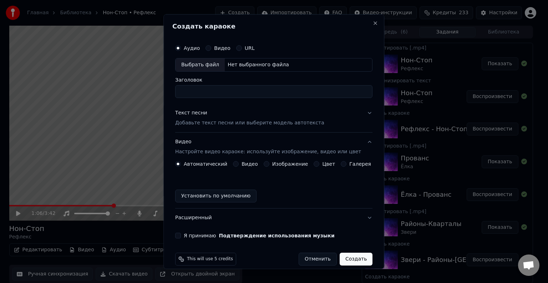
click at [201, 66] on div "Выбрать файл" at bounding box center [200, 65] width 49 height 13
click at [236, 97] on input "**********" at bounding box center [273, 91] width 197 height 13
type input "**********"
click at [198, 125] on p "Добавьте текст песни или выберите модель автотекста" at bounding box center [249, 123] width 149 height 7
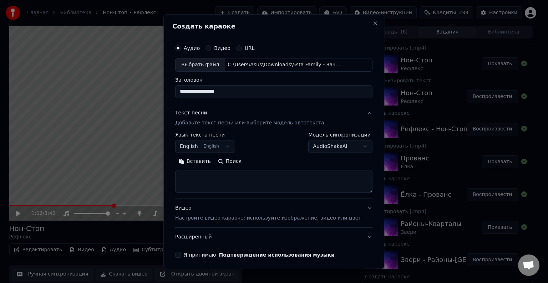
click at [199, 147] on body "Главная Библиотека Нон-Стоп • Рефлекс Создать Импортировать FAQ Видео-инструкци…" at bounding box center [271, 141] width 542 height 283
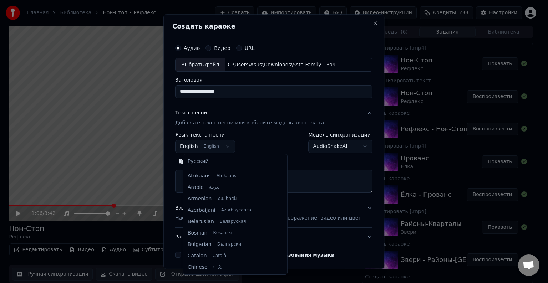
scroll to position [57, 0]
select select "**"
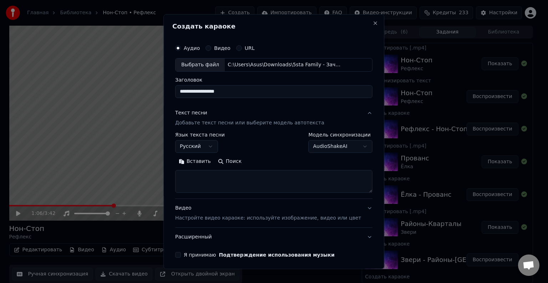
click at [199, 161] on button "Вставить" at bounding box center [194, 161] width 39 height 11
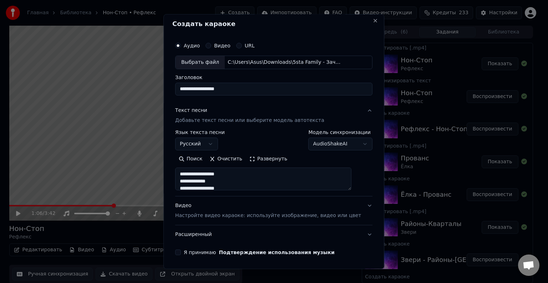
scroll to position [0, 0]
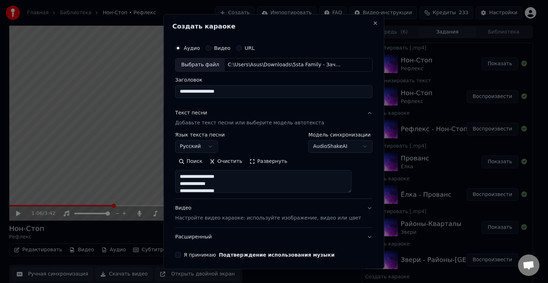
click at [230, 202] on button "Видео Настройте видео караоке: используйте изображение, видео или цвет" at bounding box center [273, 213] width 197 height 29
type textarea "**********"
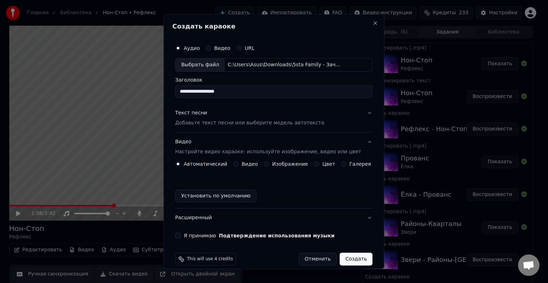
click at [315, 166] on div "Цвет" at bounding box center [324, 164] width 21 height 6
click at [308, 164] on div "Автоматический Видео Изображение Цвет Галерея" at bounding box center [273, 164] width 196 height 6
click at [314, 163] on button "Цвет" at bounding box center [317, 164] width 6 height 6
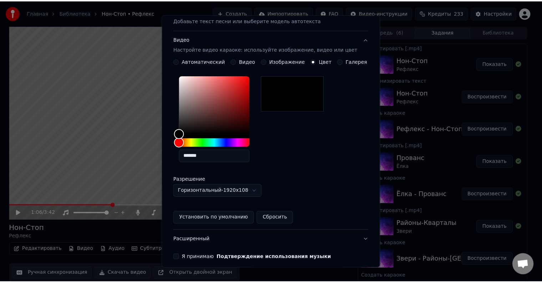
scroll to position [133, 0]
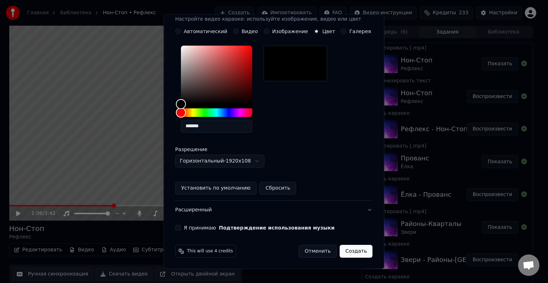
click at [180, 227] on button "Я принимаю Подтверждение использования музыки" at bounding box center [178, 228] width 6 height 6
click at [348, 253] on button "Создать" at bounding box center [356, 251] width 33 height 13
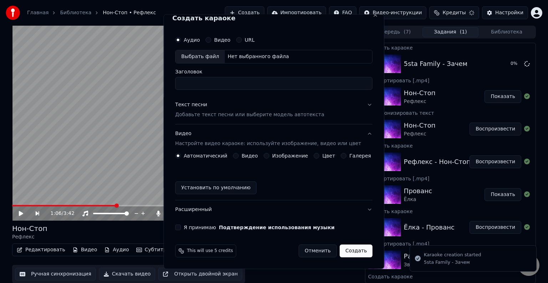
scroll to position [8, 0]
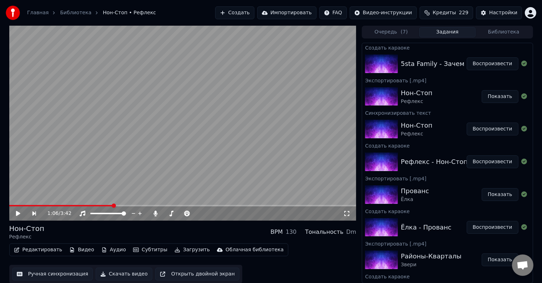
click at [390, 32] on button "Очередь ( 7 )" at bounding box center [391, 32] width 56 height 10
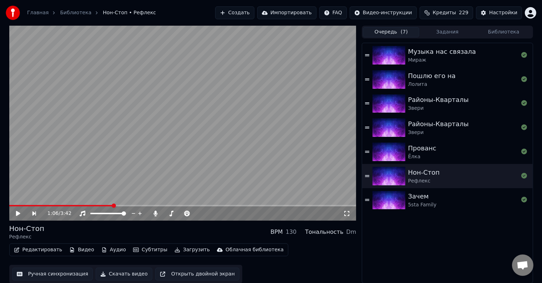
click at [440, 206] on div "Зачем 5sta Family" at bounding box center [463, 200] width 110 height 17
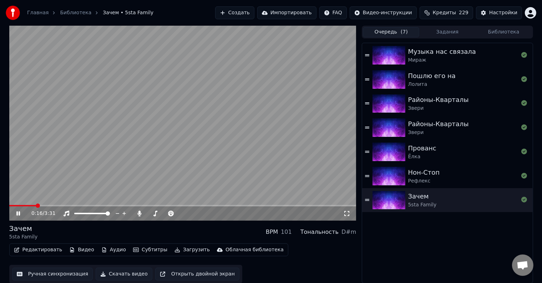
click at [151, 144] on video at bounding box center [182, 123] width 347 height 195
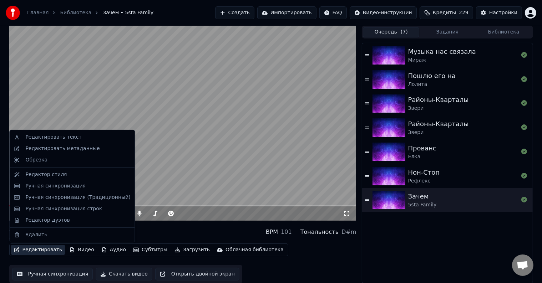
click at [38, 250] on button "Редактировать" at bounding box center [38, 250] width 54 height 10
click at [63, 139] on div "Редактировать текст" at bounding box center [53, 137] width 56 height 7
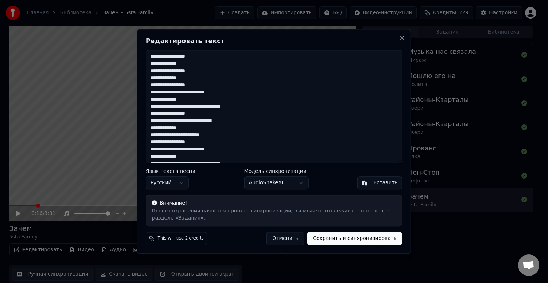
click at [398, 36] on div "Редактировать текст Язык текста песни Русский Модель синхронизации AudioShakeAI…" at bounding box center [274, 141] width 274 height 225
click at [401, 37] on button "Close" at bounding box center [402, 38] width 6 height 6
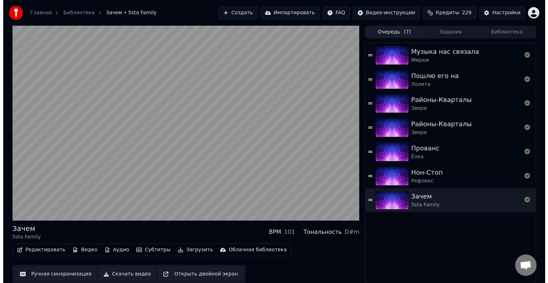
scroll to position [0, 0]
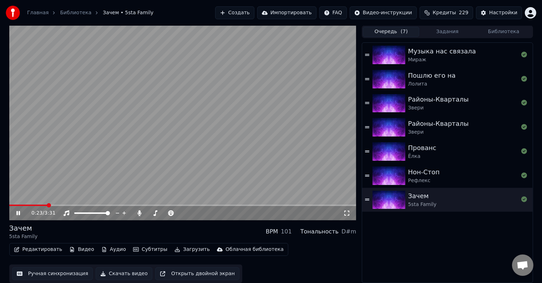
click at [218, 137] on video at bounding box center [182, 122] width 347 height 195
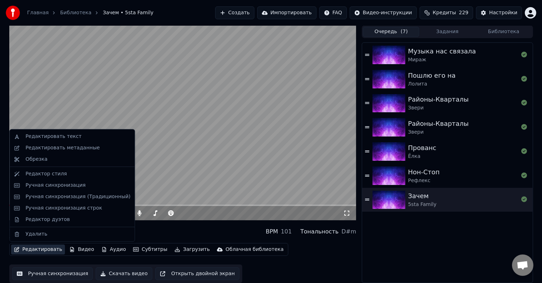
click at [25, 251] on button "Редактировать" at bounding box center [38, 250] width 54 height 10
click at [57, 133] on div "Редактировать текст" at bounding box center [72, 136] width 122 height 11
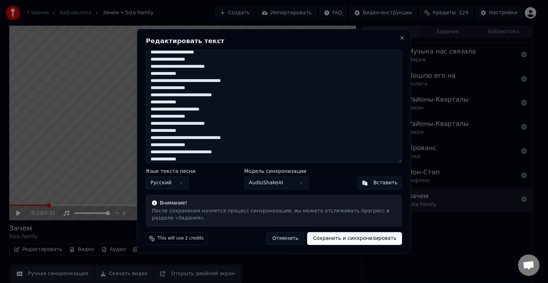
scroll to position [399, 0]
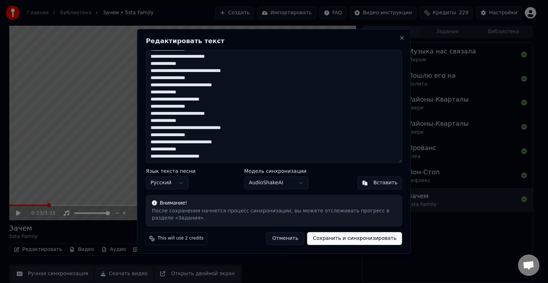
drag, startPoint x: 151, startPoint y: 55, endPoint x: 307, endPoint y: 165, distance: 190.4
click at [307, 165] on div "Редактировать текст Язык текста песни Русский Модель синхронизации AudioShakeAI…" at bounding box center [274, 141] width 274 height 225
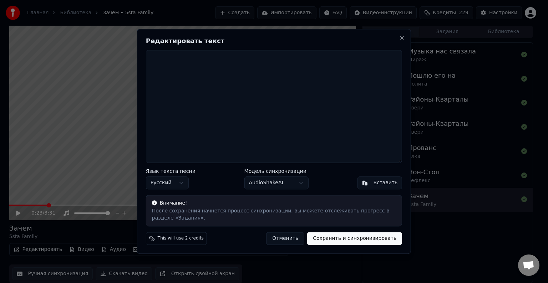
scroll to position [0, 0]
paste textarea "**********"
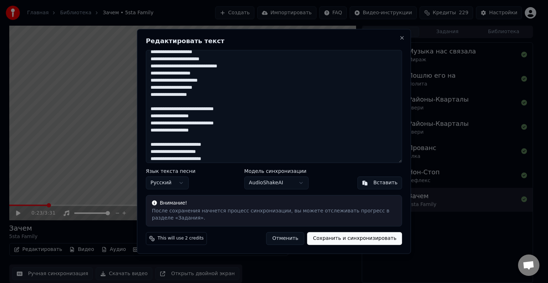
scroll to position [406, 0]
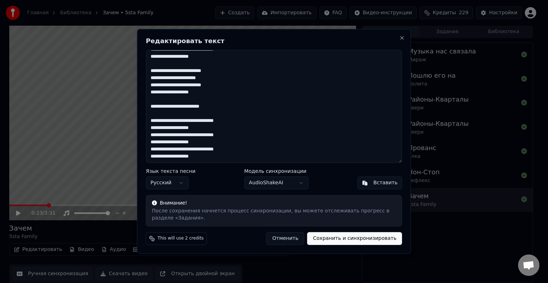
type textarea "**********"
click at [349, 243] on button "Сохранить и синхронизировать" at bounding box center [354, 239] width 95 height 13
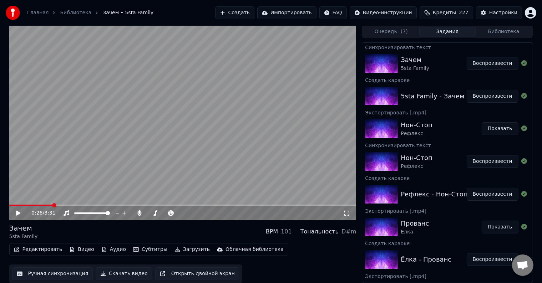
click at [384, 30] on button "Очередь ( 7 )" at bounding box center [391, 32] width 56 height 10
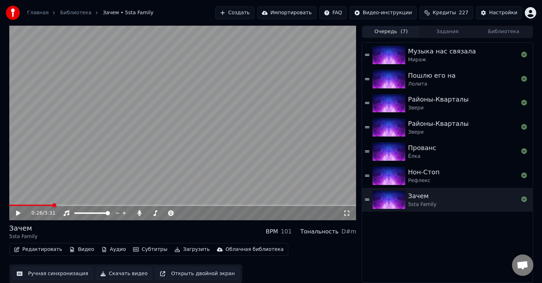
click at [428, 175] on div "Нон-Стоп" at bounding box center [424, 172] width 32 height 10
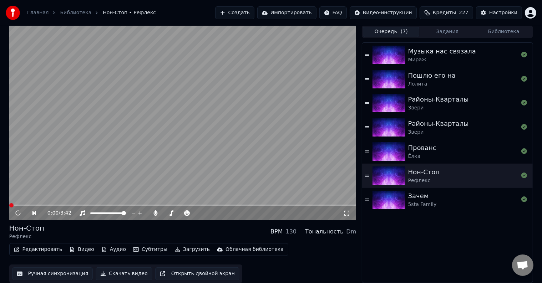
click at [429, 198] on div "Зачем" at bounding box center [422, 196] width 29 height 10
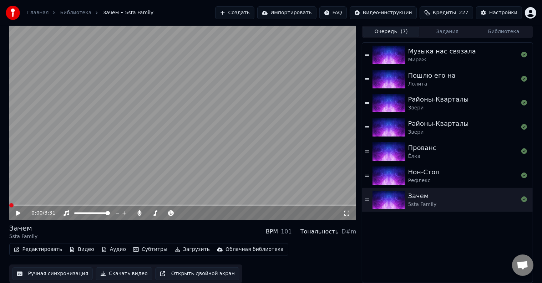
click at [16, 213] on icon at bounding box center [18, 213] width 4 height 5
click at [9, 205] on span at bounding box center [67, 205] width 117 height 1
click at [154, 112] on video at bounding box center [182, 122] width 347 height 195
click at [122, 274] on button "Скачать видео" at bounding box center [124, 274] width 57 height 13
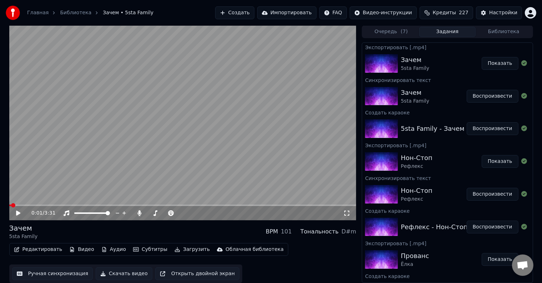
click at [253, 11] on button "Создать" at bounding box center [234, 12] width 39 height 13
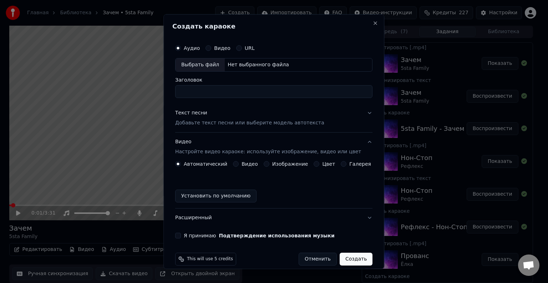
click at [209, 61] on div "Выбрать файл" at bounding box center [200, 65] width 49 height 13
click at [255, 96] on input "**********" at bounding box center [273, 91] width 197 height 13
click at [219, 233] on button "Подтверждение использования музыки" at bounding box center [277, 235] width 116 height 5
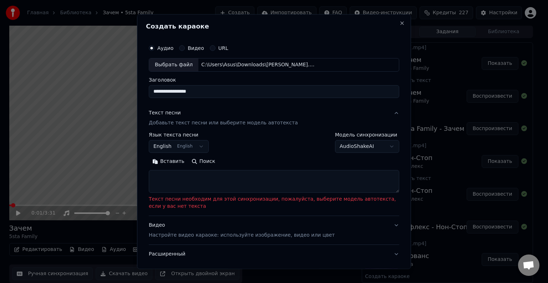
type input "**********"
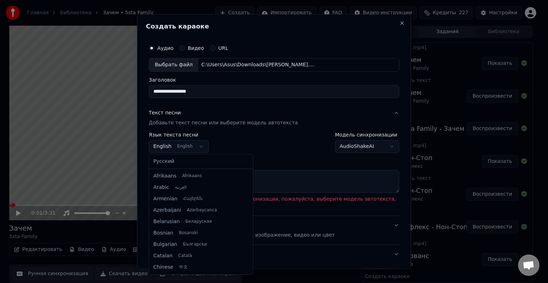
click at [177, 145] on body "Главная Библиотека Зачем • 5sta Family Создать Импортировать FAQ Видео-инструкц…" at bounding box center [271, 141] width 542 height 283
select select "**"
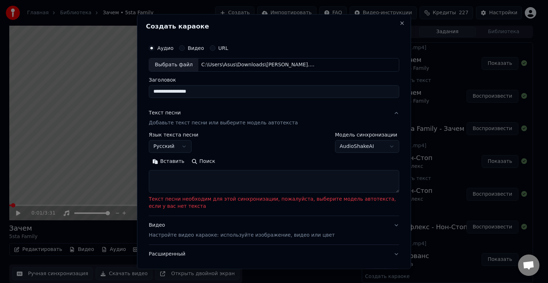
click at [189, 182] on textarea at bounding box center [274, 181] width 251 height 23
click at [167, 157] on button "Вставить" at bounding box center [168, 161] width 39 height 11
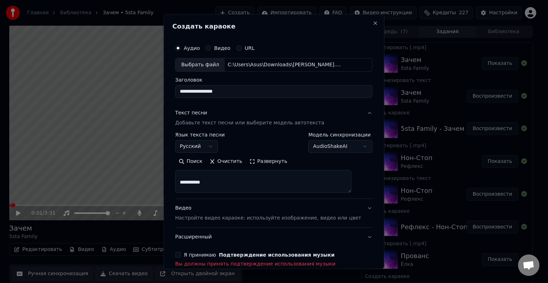
scroll to position [32, 0]
click at [230, 181] on textarea at bounding box center [263, 181] width 176 height 23
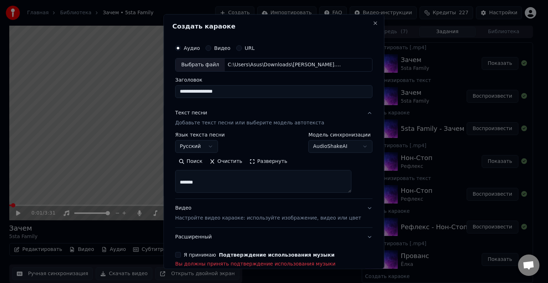
click at [230, 181] on textarea at bounding box center [263, 181] width 176 height 23
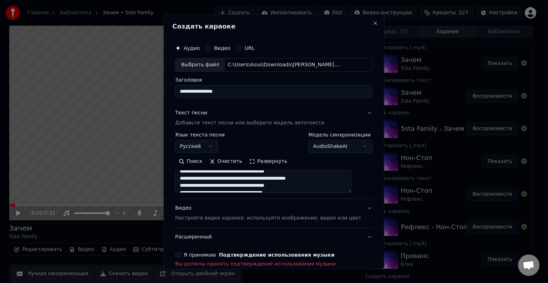
type textarea "**********"
click at [214, 217] on p "Настройте видео караоке: используйте изображение, видео или цвет" at bounding box center [268, 218] width 186 height 7
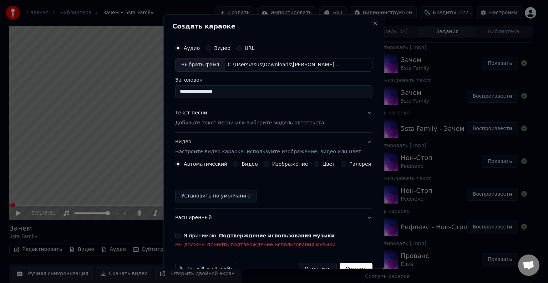
click at [314, 162] on button "Цвет" at bounding box center [317, 164] width 6 height 6
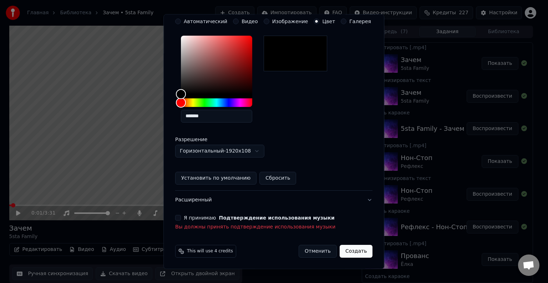
scroll to position [142, 0]
click at [181, 217] on button "Я принимаю Подтверждение использования музыки" at bounding box center [178, 219] width 6 height 6
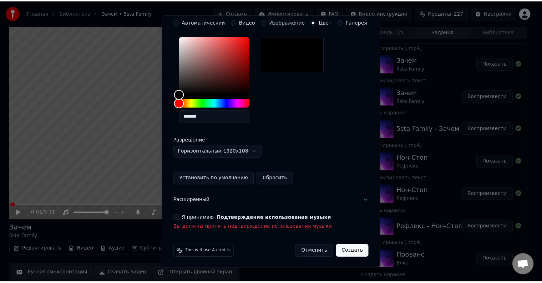
scroll to position [133, 0]
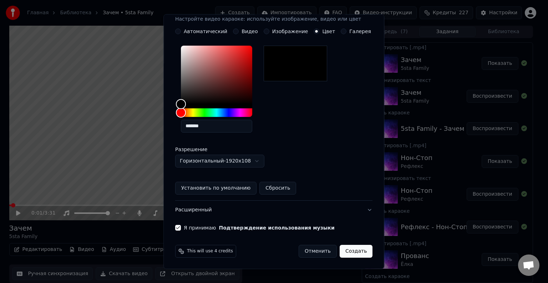
click at [343, 253] on button "Создать" at bounding box center [356, 251] width 33 height 13
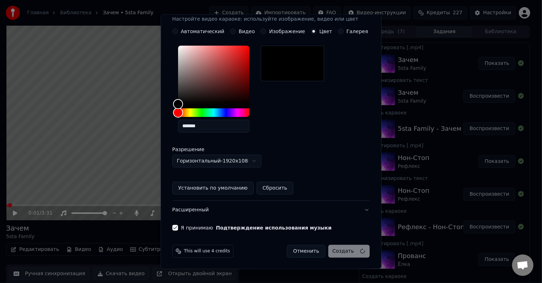
scroll to position [8, 0]
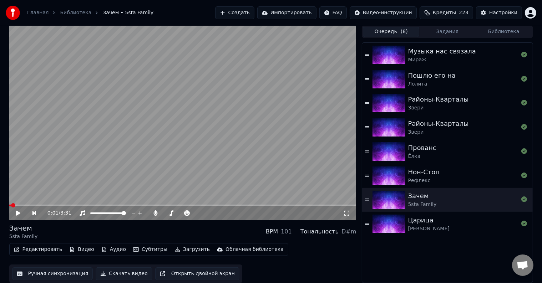
click at [395, 30] on button "Очередь ( 8 )" at bounding box center [391, 32] width 56 height 10
click at [427, 224] on div "Царица" at bounding box center [428, 221] width 41 height 10
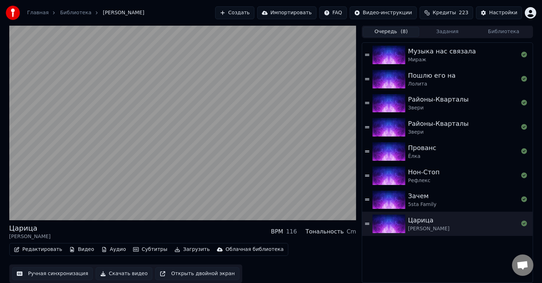
click at [435, 202] on div "Зачем 5sta Family" at bounding box center [463, 199] width 110 height 17
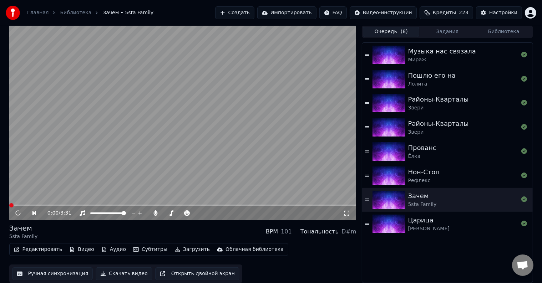
click at [431, 226] on div "[PERSON_NAME]" at bounding box center [428, 229] width 41 height 7
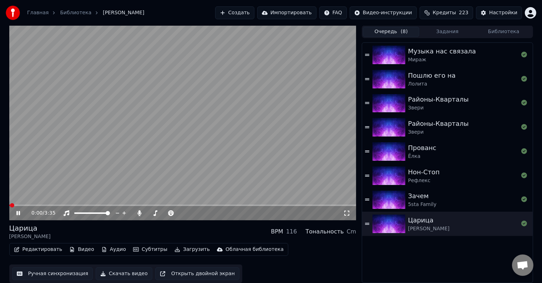
click at [20, 215] on icon at bounding box center [23, 214] width 17 height 6
click at [20, 215] on icon at bounding box center [18, 213] width 4 height 4
click at [20, 215] on icon at bounding box center [23, 214] width 17 height 6
click at [115, 273] on button "Скачать видео" at bounding box center [124, 274] width 57 height 13
click at [394, 36] on button "Очередь ( 8 )" at bounding box center [391, 32] width 56 height 10
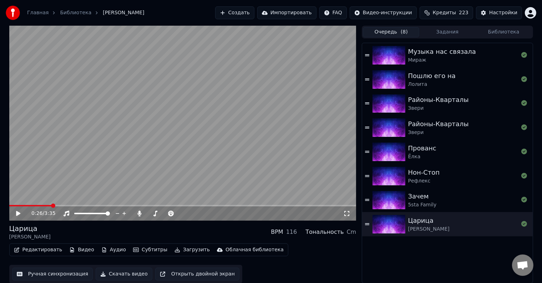
click at [251, 12] on button "Создать" at bounding box center [234, 12] width 39 height 13
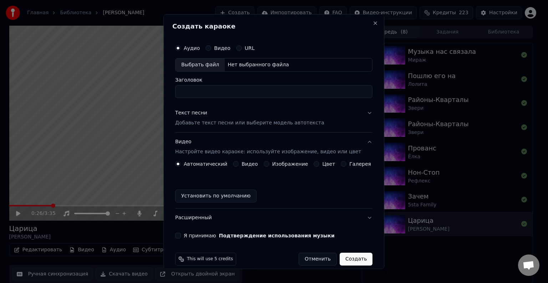
click at [209, 68] on div "Выбрать файл" at bounding box center [200, 65] width 49 height 13
click at [284, 96] on input "**********" at bounding box center [273, 91] width 197 height 13
type input "**********"
click at [201, 121] on p "Добавьте текст песни или выберите модель автотекста" at bounding box center [249, 123] width 149 height 7
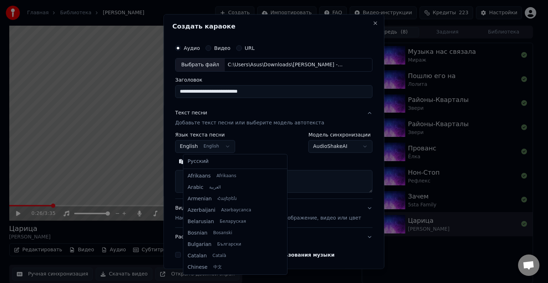
click at [197, 147] on body "**********" at bounding box center [271, 141] width 542 height 283
select select "**"
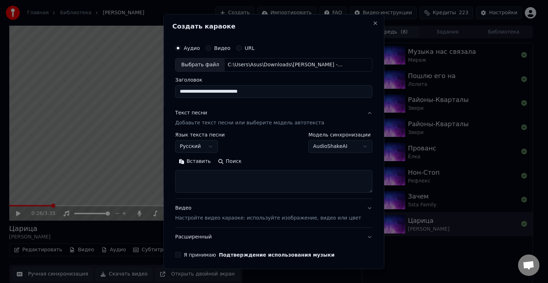
click at [201, 161] on button "Вставить" at bounding box center [194, 161] width 39 height 11
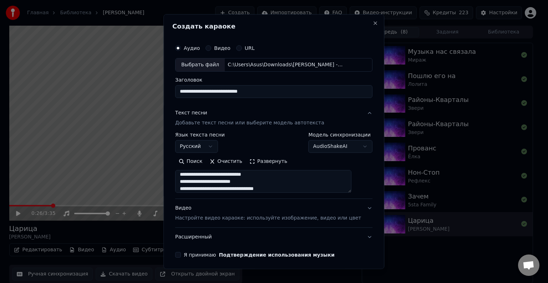
scroll to position [30, 0]
click at [230, 217] on p "Настройте видео караоке: используйте изображение, видео или цвет" at bounding box center [268, 218] width 186 height 7
type textarea "**********"
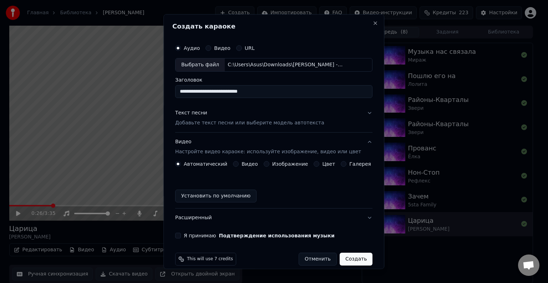
click at [314, 162] on button "Цвет" at bounding box center [317, 164] width 6 height 6
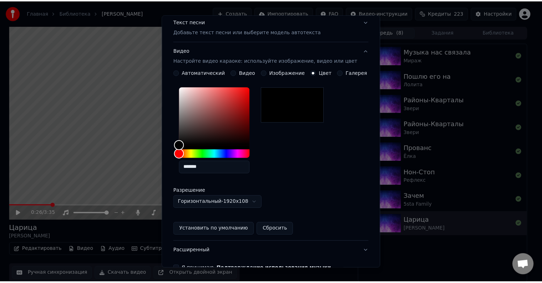
scroll to position [133, 0]
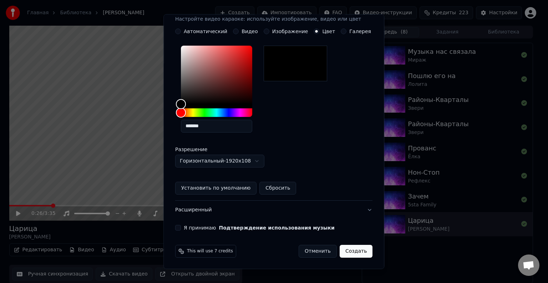
click at [181, 227] on button "Я принимаю Подтверждение использования музыки" at bounding box center [178, 228] width 6 height 6
click at [350, 251] on button "Создать" at bounding box center [356, 251] width 33 height 13
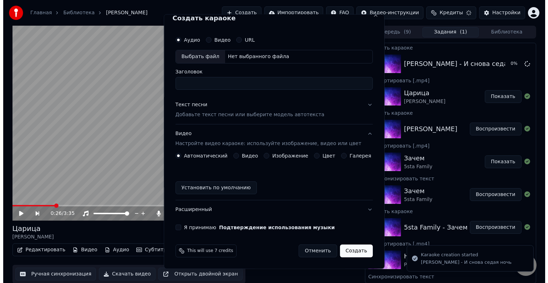
scroll to position [8, 0]
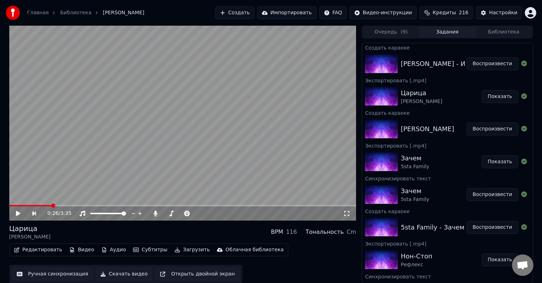
click at [399, 32] on button "Очередь ( 9 )" at bounding box center [391, 32] width 56 height 10
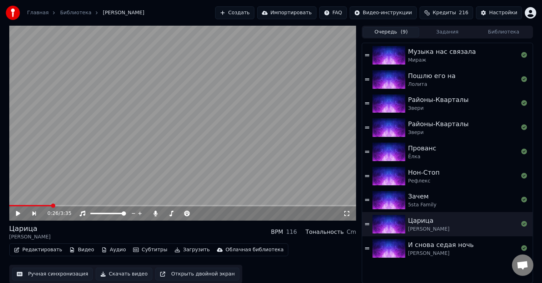
click at [425, 204] on div "5sta Family" at bounding box center [422, 205] width 29 height 7
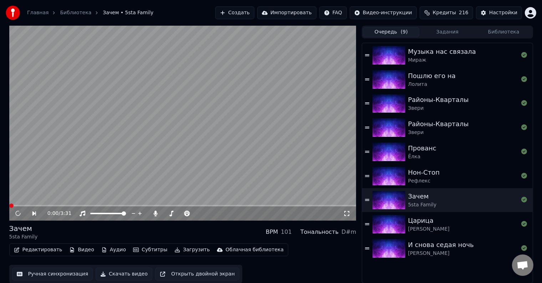
click at [428, 248] on div "И снова седая ночь" at bounding box center [441, 245] width 66 height 10
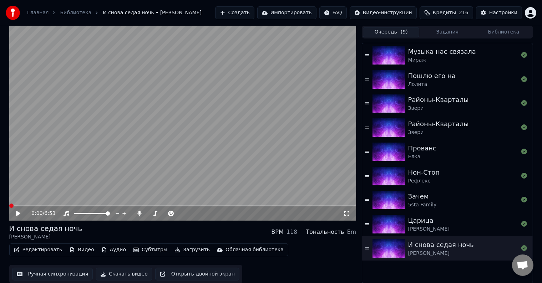
click at [13, 210] on div "0:00 / 6:53" at bounding box center [183, 213] width 342 height 7
click at [18, 215] on icon at bounding box center [18, 213] width 4 height 5
click at [20, 206] on span at bounding box center [14, 205] width 11 height 1
click at [180, 101] on video at bounding box center [182, 123] width 347 height 195
click at [197, 230] on div "И снова седая ночь [PERSON_NAME] BPM 118 Тональность Em" at bounding box center [182, 232] width 347 height 17
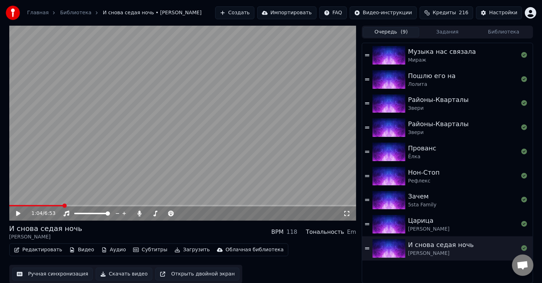
click at [126, 279] on button "Скачать видео" at bounding box center [124, 274] width 57 height 13
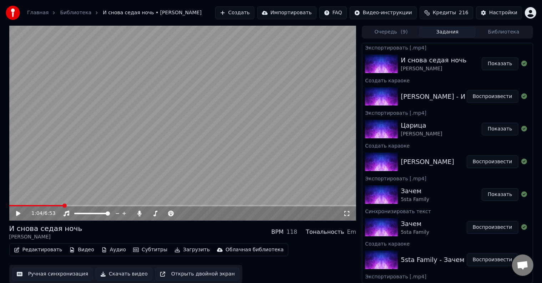
click at [254, 14] on button "Создать" at bounding box center [234, 12] width 39 height 13
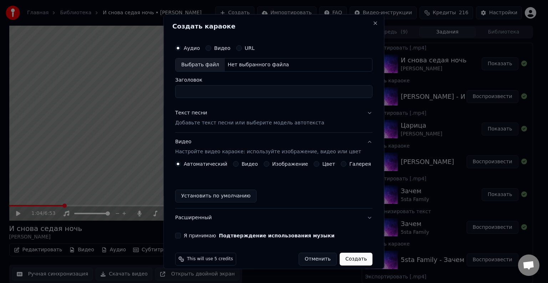
click at [239, 61] on div "Выбрать файл Нет выбранного файла" at bounding box center [273, 65] width 197 height 14
click at [302, 92] on input "**********" at bounding box center [273, 91] width 197 height 13
type input "**********"
click at [242, 120] on p "Добавьте текст песни или выберите модель автотекста" at bounding box center [249, 123] width 149 height 7
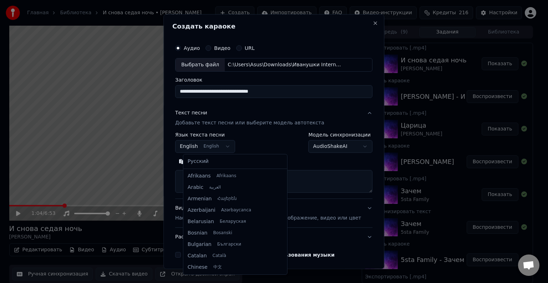
click at [201, 147] on body "Главная Библиотека И снова седая ночь • [PERSON_NAME] Создать Импортировать FAQ…" at bounding box center [271, 141] width 542 height 283
select select "**"
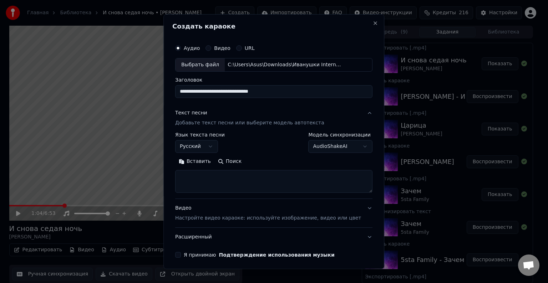
click at [203, 162] on button "Вставить" at bounding box center [194, 161] width 39 height 11
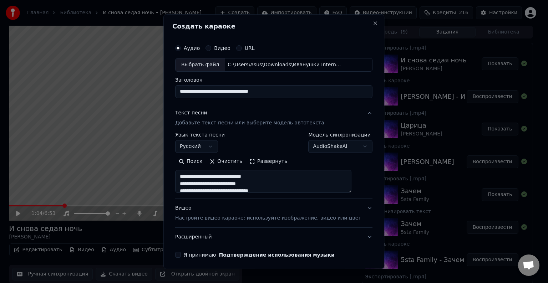
click at [261, 212] on div "Видео Настройте видео караоке: используйте изображение, видео или цвет" at bounding box center [268, 213] width 186 height 17
type textarea "**********"
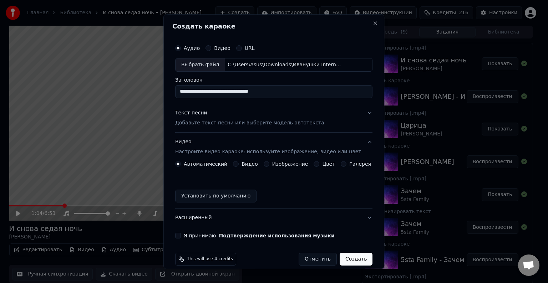
click at [314, 164] on button "Цвет" at bounding box center [317, 164] width 6 height 6
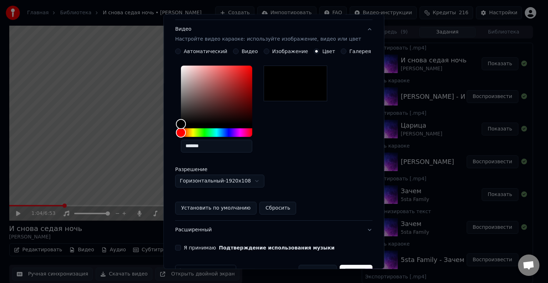
scroll to position [113, 0]
click at [273, 242] on div "**********" at bounding box center [273, 89] width 203 height 328
click at [200, 250] on label "Я принимаю Подтверждение использования музыки" at bounding box center [259, 248] width 151 height 5
click at [181, 250] on button "Я принимаю Подтверждение использования музыки" at bounding box center [178, 248] width 6 height 6
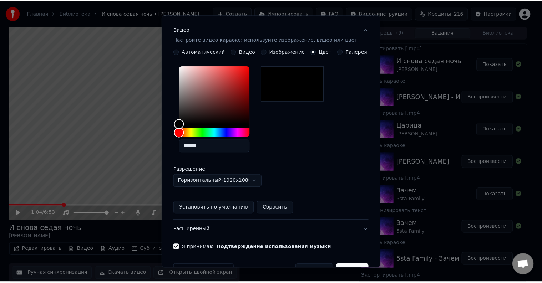
scroll to position [133, 0]
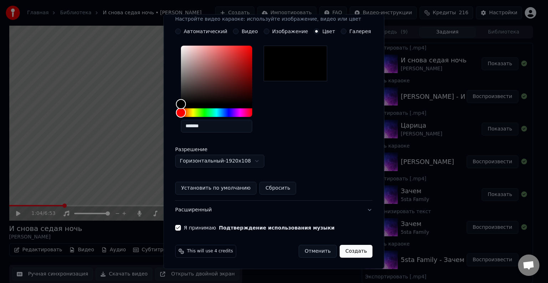
click at [347, 250] on button "Создать" at bounding box center [356, 251] width 33 height 13
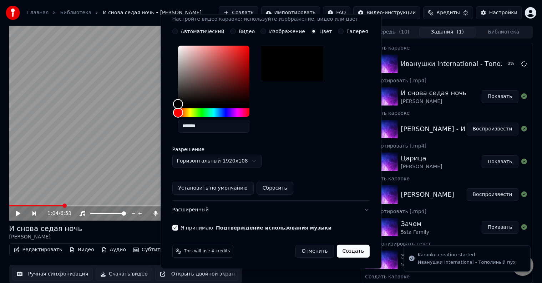
scroll to position [8, 0]
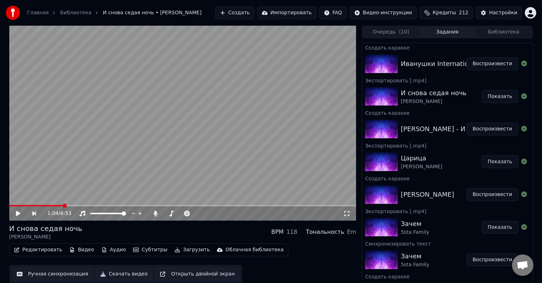
click at [387, 34] on button "Очередь ( 10 )" at bounding box center [391, 32] width 56 height 10
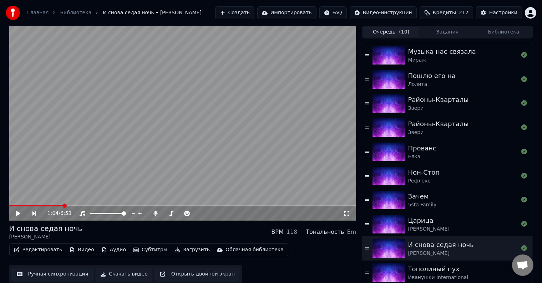
click at [427, 118] on div "Районы-Кварталы Звери" at bounding box center [447, 128] width 170 height 24
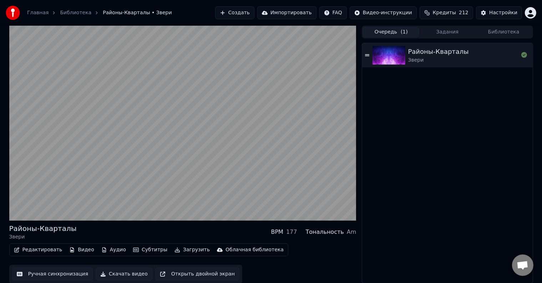
click at [400, 31] on button "Очередь ( 1 )" at bounding box center [391, 32] width 56 height 10
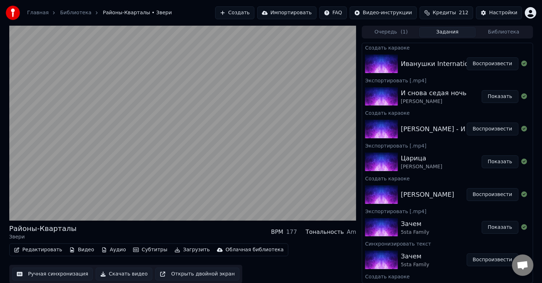
click at [438, 31] on button "Задания" at bounding box center [447, 32] width 56 height 10
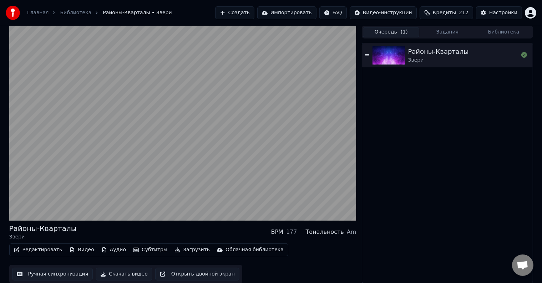
click at [382, 32] on button "Очередь ( 1 )" at bounding box center [391, 32] width 56 height 10
click at [435, 35] on button "Задания" at bounding box center [447, 32] width 56 height 10
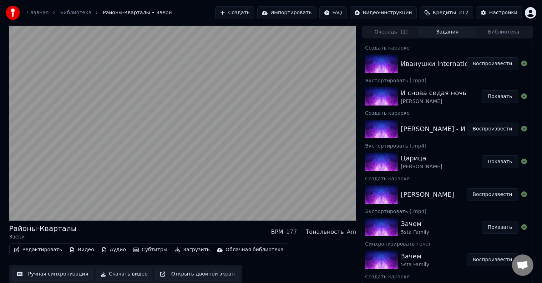
click at [425, 59] on div "Иванушки International - Тополиный пух" at bounding box center [469, 64] width 136 height 10
click at [492, 63] on button "Воспроизвести" at bounding box center [493, 63] width 52 height 13
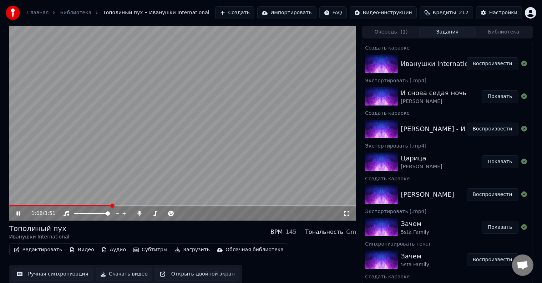
click at [201, 132] on video at bounding box center [182, 123] width 347 height 195
click at [32, 248] on button "Редактировать" at bounding box center [38, 250] width 54 height 10
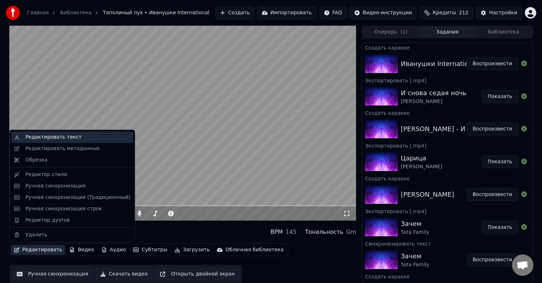
click at [76, 139] on div "Редактировать текст" at bounding box center [77, 137] width 105 height 7
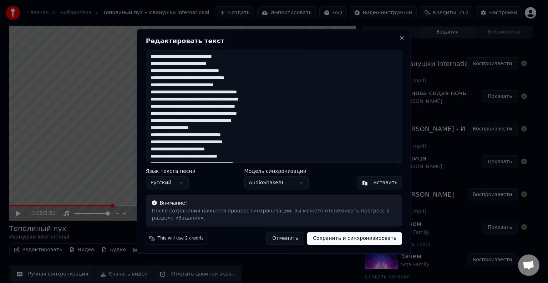
click at [239, 70] on textarea at bounding box center [274, 106] width 256 height 113
click at [240, 70] on textarea at bounding box center [274, 106] width 256 height 113
click at [245, 76] on textarea at bounding box center [274, 106] width 256 height 113
click at [244, 77] on textarea at bounding box center [274, 106] width 256 height 113
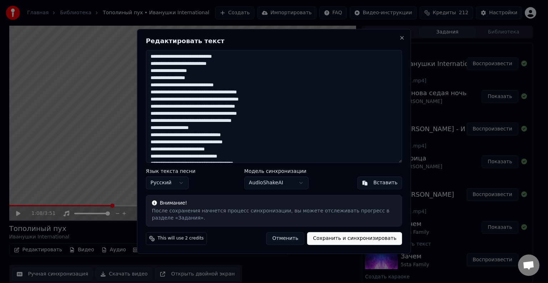
drag, startPoint x: 273, startPoint y: 107, endPoint x: 151, endPoint y: 104, distance: 122.1
click at [151, 104] on textarea at bounding box center [274, 106] width 256 height 113
click at [155, 121] on textarea at bounding box center [274, 106] width 256 height 113
click at [224, 113] on textarea at bounding box center [274, 106] width 256 height 113
type textarea "**********"
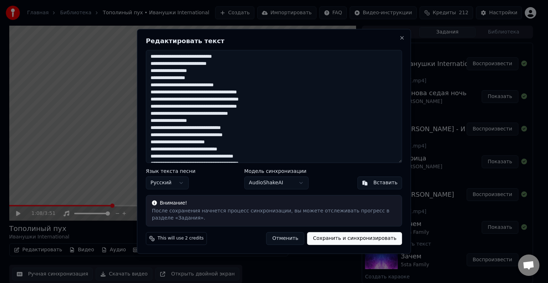
click at [360, 238] on button "Сохранить и синхронизировать" at bounding box center [354, 239] width 95 height 13
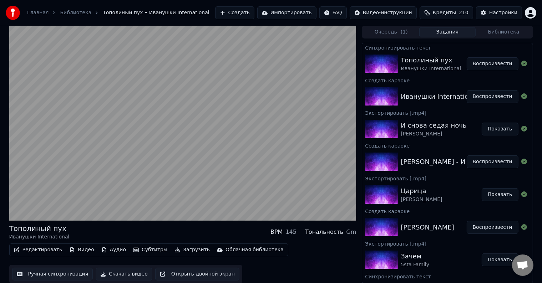
click at [491, 61] on button "Воспроизвести" at bounding box center [493, 63] width 52 height 13
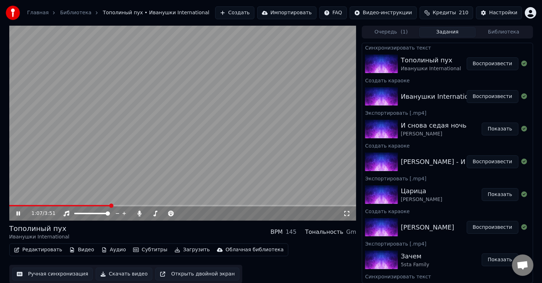
click at [259, 107] on video at bounding box center [182, 123] width 347 height 195
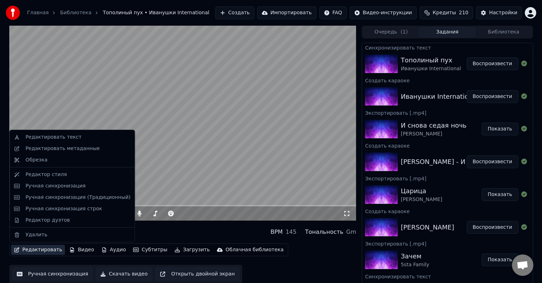
click at [26, 251] on button "Редактировать" at bounding box center [38, 250] width 54 height 10
click at [78, 142] on div "Редактировать текст" at bounding box center [72, 137] width 122 height 11
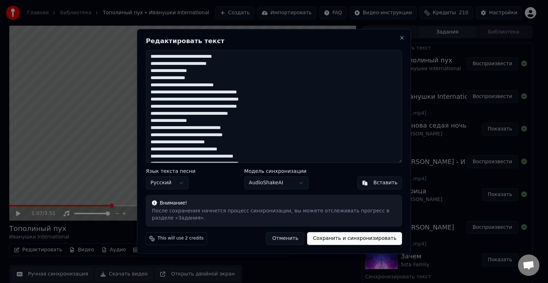
click at [224, 121] on textarea at bounding box center [274, 106] width 256 height 113
click at [163, 120] on textarea at bounding box center [274, 106] width 256 height 113
type textarea "**********"
click at [354, 241] on button "Сохранить и синхронизировать" at bounding box center [354, 239] width 95 height 13
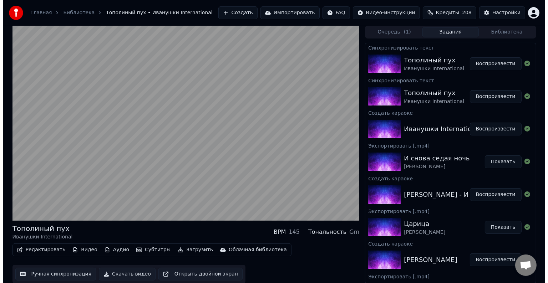
scroll to position [0, 0]
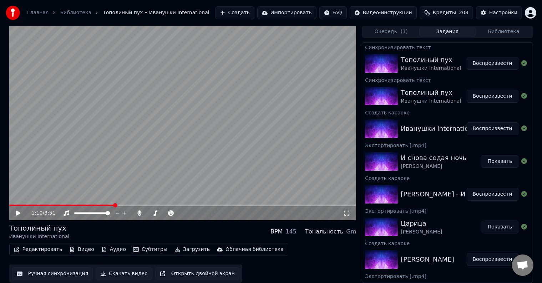
click at [482, 64] on button "Воспроизвести" at bounding box center [493, 63] width 52 height 13
click at [34, 205] on span at bounding box center [182, 205] width 347 height 1
click at [46, 204] on video at bounding box center [182, 122] width 347 height 195
click at [50, 205] on span at bounding box center [182, 205] width 347 height 1
click at [19, 212] on icon at bounding box center [18, 213] width 4 height 5
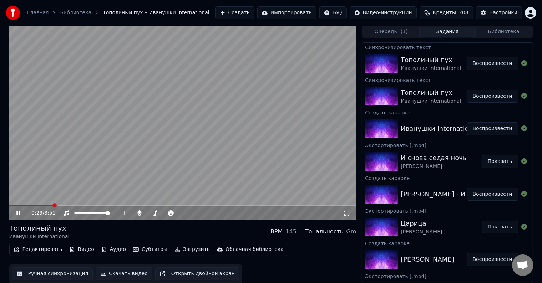
click at [70, 203] on video at bounding box center [182, 122] width 347 height 195
click at [71, 205] on span at bounding box center [182, 205] width 347 height 1
click at [15, 212] on icon at bounding box center [23, 214] width 17 height 6
click at [252, 137] on video at bounding box center [182, 122] width 347 height 195
click at [122, 273] on button "Скачать видео" at bounding box center [124, 274] width 57 height 13
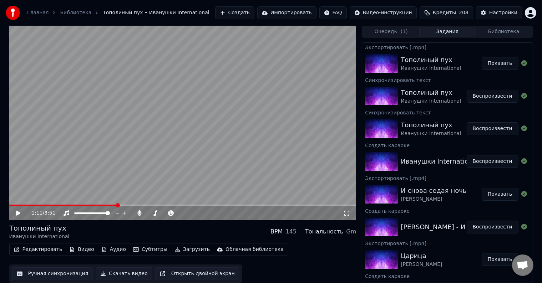
click at [244, 11] on button "Создать" at bounding box center [234, 12] width 39 height 13
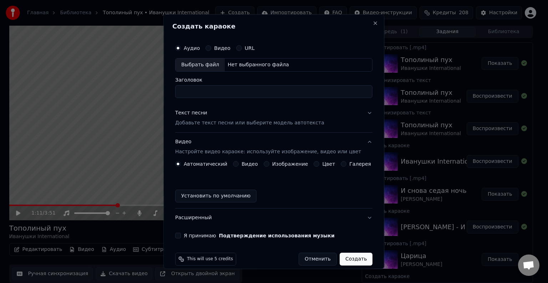
click at [213, 64] on div "Выбрать файл" at bounding box center [200, 65] width 49 height 13
click at [303, 95] on input "**********" at bounding box center [273, 91] width 197 height 13
type input "**********"
click at [217, 125] on p "Добавьте текст песни или выберите модель автотекста" at bounding box center [249, 123] width 149 height 7
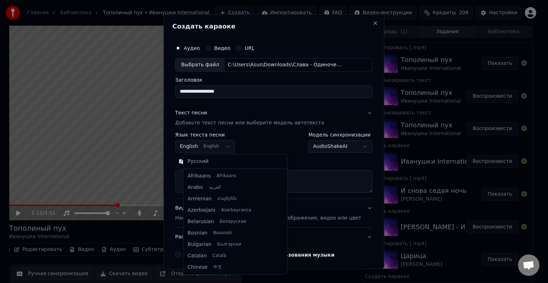
click at [202, 143] on body "Главная Библиотека Тополиный пух • Иванушки International Создать Импортировать…" at bounding box center [271, 141] width 542 height 283
select select "**"
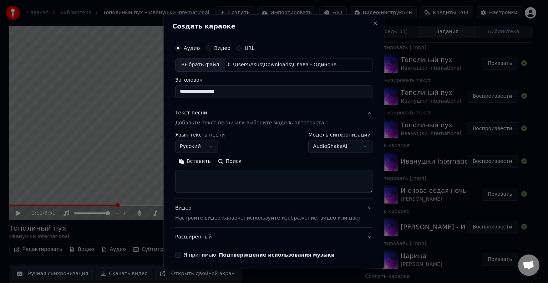
click at [221, 182] on textarea at bounding box center [273, 181] width 197 height 23
click at [200, 159] on button "Вставить" at bounding box center [194, 161] width 39 height 11
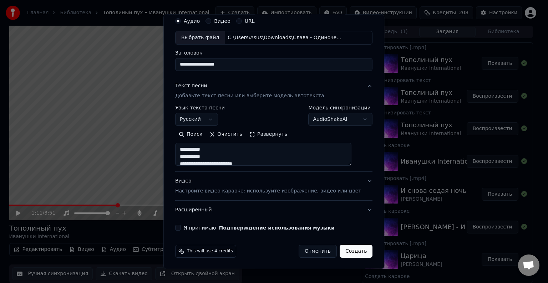
click at [256, 193] on p "Настройте видео караоке: используйте изображение, видео или цвет" at bounding box center [268, 191] width 186 height 7
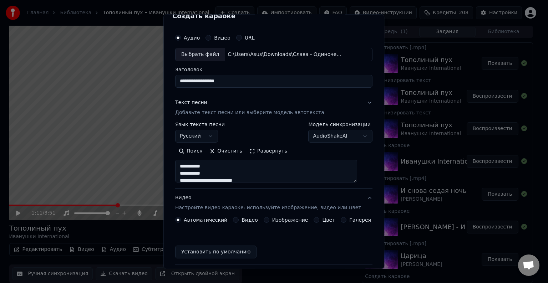
type textarea "**********"
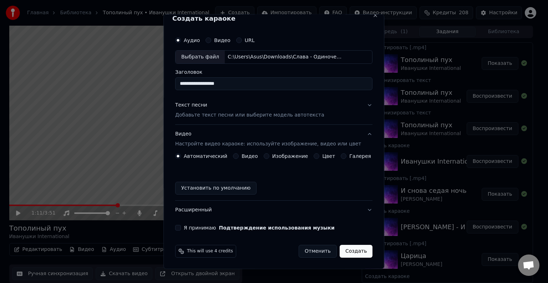
scroll to position [8, 0]
click at [314, 156] on button "Цвет" at bounding box center [317, 156] width 6 height 6
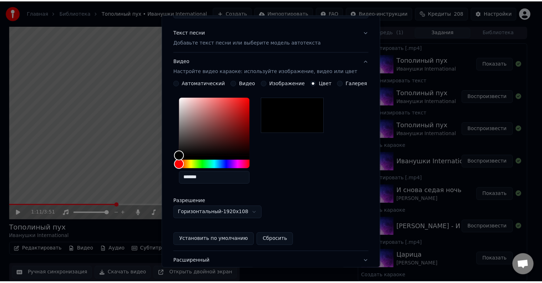
scroll to position [133, 0]
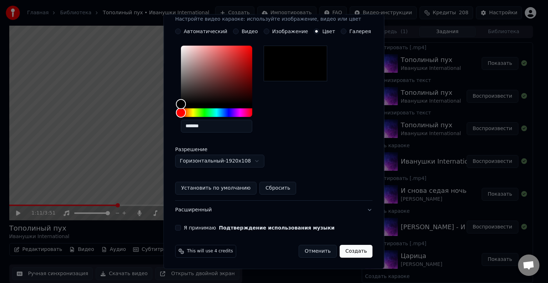
click at [181, 229] on button "Я принимаю Подтверждение использования музыки" at bounding box center [178, 228] width 6 height 6
click at [354, 248] on button "Создать" at bounding box center [356, 251] width 33 height 13
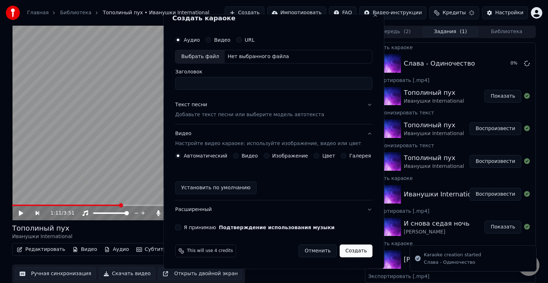
scroll to position [8, 0]
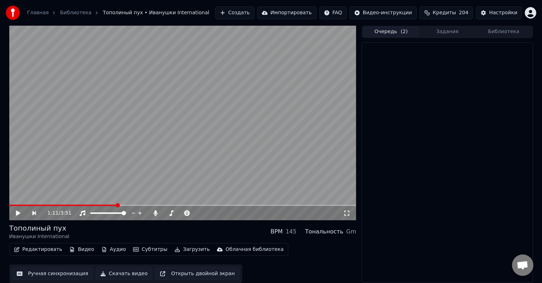
click at [385, 34] on button "Очередь ( 2 )" at bounding box center [391, 32] width 56 height 10
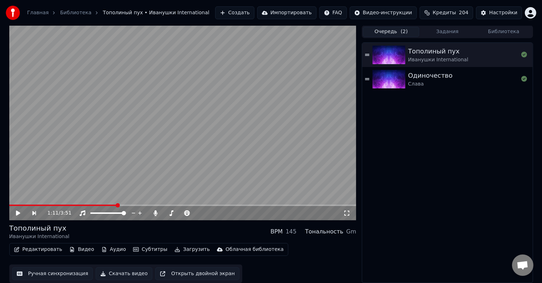
click at [432, 87] on div "Слава" at bounding box center [430, 84] width 45 height 7
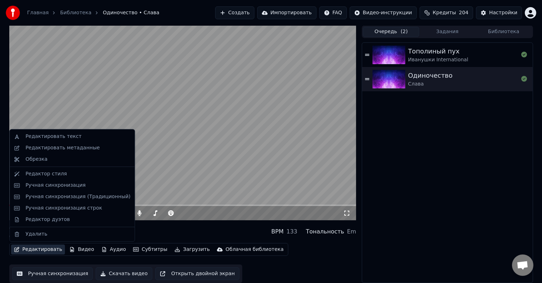
click at [26, 249] on button "Редактировать" at bounding box center [38, 250] width 54 height 10
click at [64, 140] on div "Редактировать текст" at bounding box center [53, 136] width 56 height 7
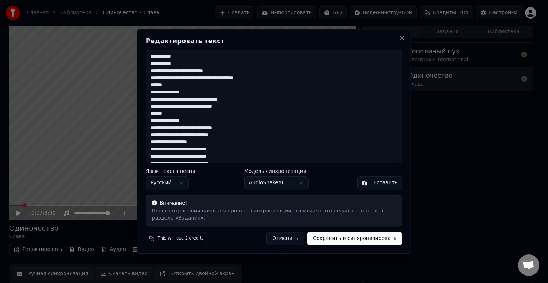
drag, startPoint x: 183, startPoint y: 64, endPoint x: 143, endPoint y: 56, distance: 41.6
click at [143, 56] on div "Редактировать текст Язык текста песни Русский Модель синхронизации AudioShakeAI…" at bounding box center [274, 141] width 274 height 225
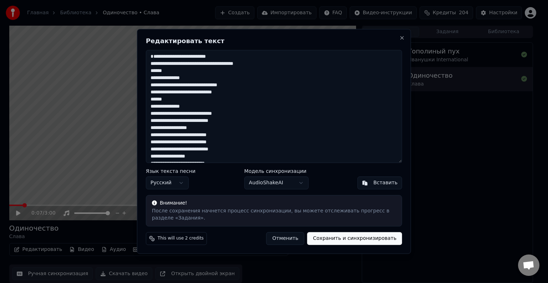
click at [149, 61] on textarea at bounding box center [274, 106] width 256 height 113
type textarea "**********"
click at [334, 238] on button "Сохранить и синхронизировать" at bounding box center [354, 239] width 95 height 13
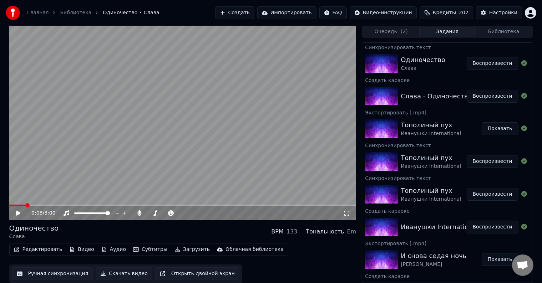
click at [422, 64] on div "Одиночество" at bounding box center [423, 60] width 45 height 10
click at [474, 61] on button "Воспроизвести" at bounding box center [493, 63] width 52 height 13
click at [467, 57] on button "Воспроизвести" at bounding box center [493, 63] width 52 height 13
click at [36, 249] on button "Редактировать" at bounding box center [38, 250] width 54 height 10
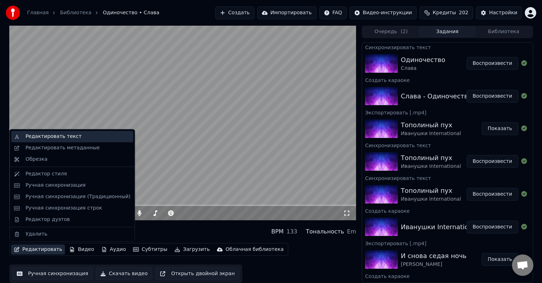
click at [86, 138] on div "Редактировать текст" at bounding box center [77, 136] width 105 height 7
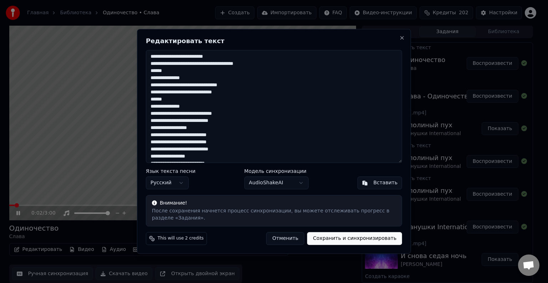
click at [242, 114] on textarea at bounding box center [274, 106] width 256 height 113
click at [241, 119] on textarea "**********" at bounding box center [274, 106] width 256 height 113
click at [227, 126] on textarea "**********" at bounding box center [274, 106] width 256 height 113
click at [218, 114] on textarea "**********" at bounding box center [274, 106] width 256 height 113
click at [217, 122] on textarea "**********" at bounding box center [274, 106] width 256 height 113
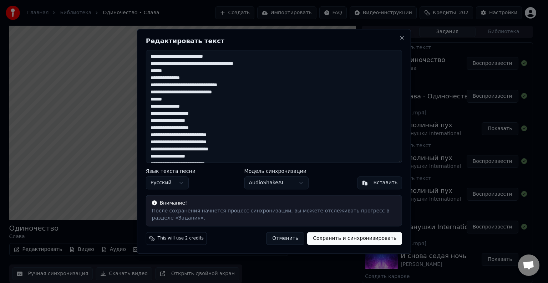
click at [226, 134] on textarea "**********" at bounding box center [274, 106] width 256 height 113
click at [231, 142] on textarea "**********" at bounding box center [274, 106] width 256 height 113
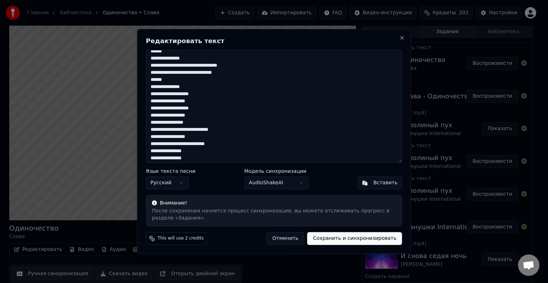
click at [237, 131] on textarea "**********" at bounding box center [274, 106] width 256 height 113
click at [234, 137] on textarea "**********" at bounding box center [274, 106] width 256 height 113
click at [234, 143] on textarea "**********" at bounding box center [274, 106] width 256 height 113
type textarea "**********"
click at [360, 240] on button "Сохранить и синхронизировать" at bounding box center [354, 239] width 95 height 13
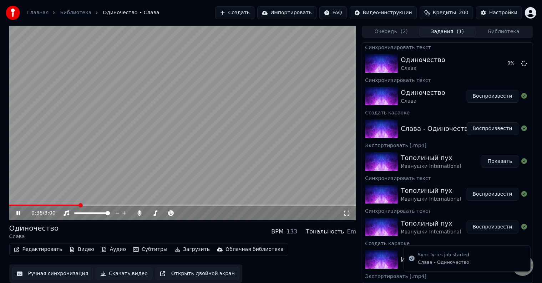
click at [194, 174] on video at bounding box center [182, 122] width 347 height 195
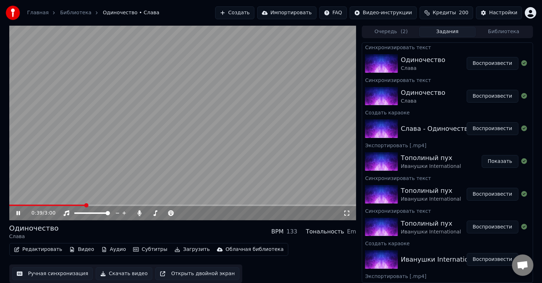
click at [123, 141] on video at bounding box center [182, 122] width 347 height 195
click at [483, 70] on div "Одиночество Слава Воспроизвести" at bounding box center [447, 63] width 170 height 24
click at [480, 65] on button "Воспроизвести" at bounding box center [493, 63] width 52 height 13
click at [256, 99] on video at bounding box center [182, 122] width 347 height 195
click at [27, 250] on button "Редактировать" at bounding box center [38, 250] width 54 height 10
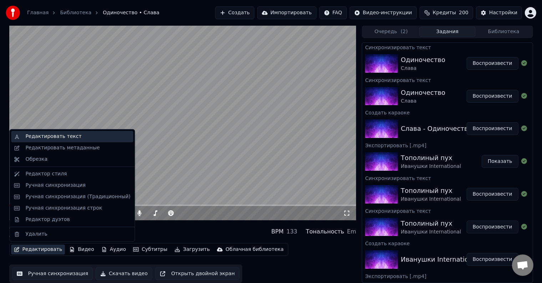
click at [89, 140] on div "Редактировать текст" at bounding box center [77, 136] width 105 height 7
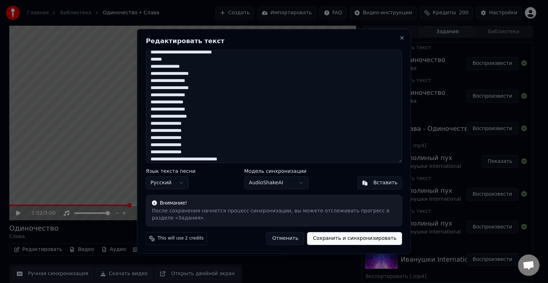
scroll to position [43, 0]
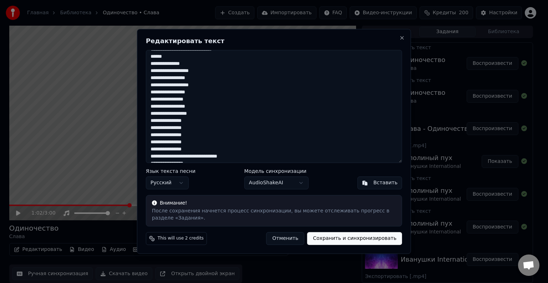
drag, startPoint x: 151, startPoint y: 128, endPoint x: 207, endPoint y: 150, distance: 60.2
click at [207, 150] on textarea "**********" at bounding box center [274, 106] width 256 height 113
type textarea "**********"
click at [356, 241] on button "Сохранить и синхронизировать" at bounding box center [354, 239] width 95 height 13
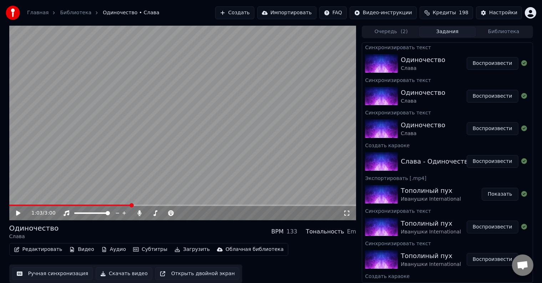
click at [484, 66] on button "Воспроизвести" at bounding box center [493, 63] width 52 height 13
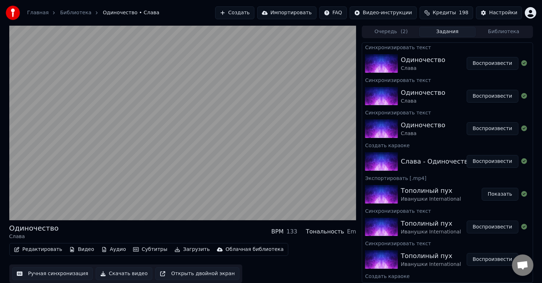
click at [467, 57] on button "Воспроизвести" at bounding box center [493, 63] width 52 height 13
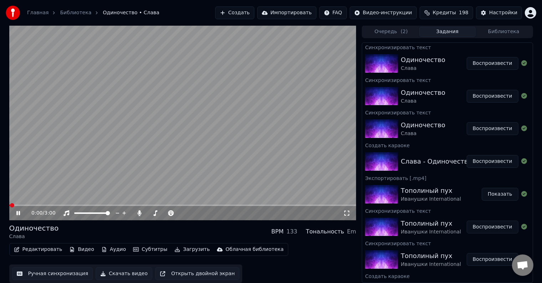
click at [127, 161] on video at bounding box center [182, 122] width 347 height 195
click at [423, 57] on div "Одиночество" at bounding box center [423, 60] width 45 height 10
click at [428, 56] on div "Одиночество" at bounding box center [423, 60] width 45 height 10
click at [486, 66] on button "Воспроизвести" at bounding box center [493, 63] width 52 height 13
click at [19, 214] on icon at bounding box center [18, 213] width 4 height 4
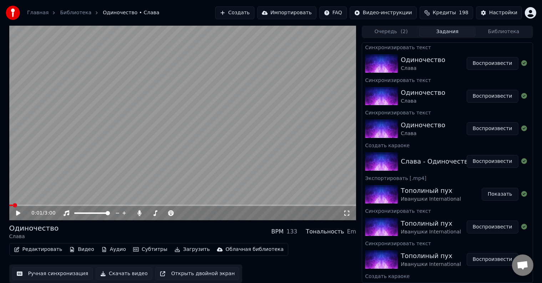
click at [126, 276] on button "Скачать видео" at bounding box center [124, 274] width 57 height 13
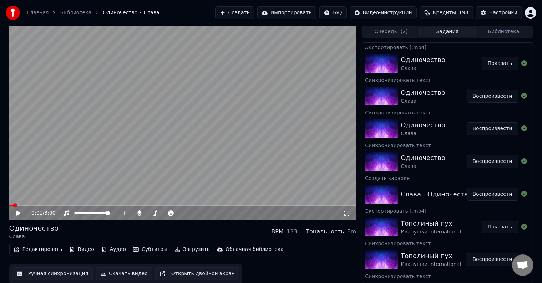
click at [254, 14] on button "Создать" at bounding box center [234, 12] width 39 height 13
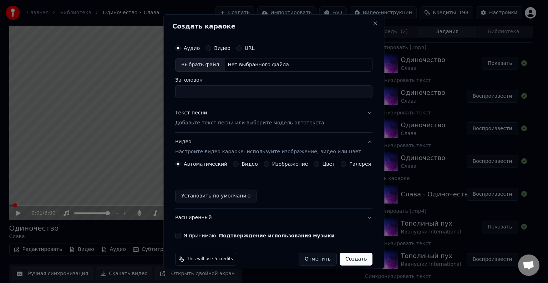
click at [197, 68] on div "Выбрать файл" at bounding box center [200, 65] width 49 height 13
type input "**********"
drag, startPoint x: 299, startPoint y: 93, endPoint x: 181, endPoint y: 87, distance: 118.3
click at [181, 87] on input "**********" at bounding box center [273, 91] width 197 height 13
type input "**********"
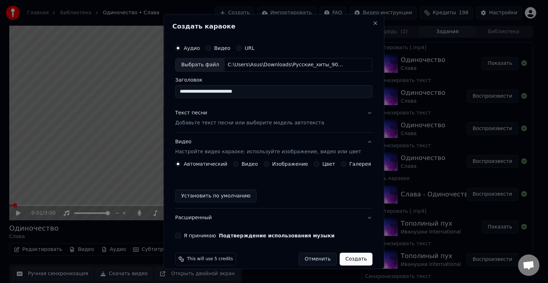
click at [192, 122] on p "Добавьте текст песни или выберите модель автотекста" at bounding box center [249, 123] width 149 height 7
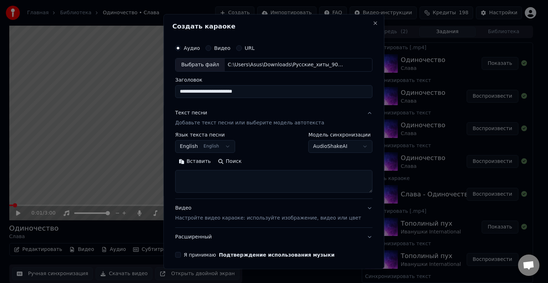
click at [199, 146] on body "Главная Библиотека Одиночество • Слава Создать Импортировать FAQ Видео-инструкц…" at bounding box center [271, 141] width 542 height 283
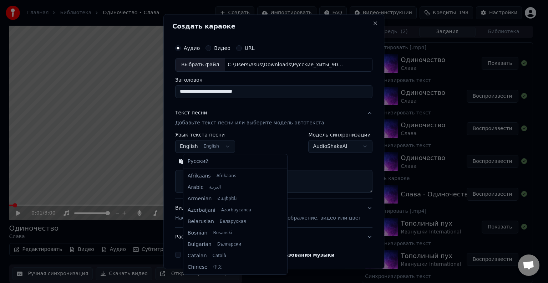
scroll to position [57, 0]
select select "**"
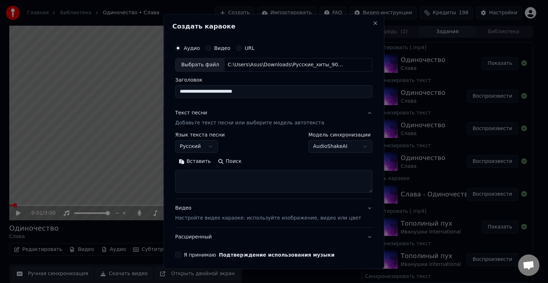
click at [206, 161] on button "Вставить" at bounding box center [194, 161] width 39 height 11
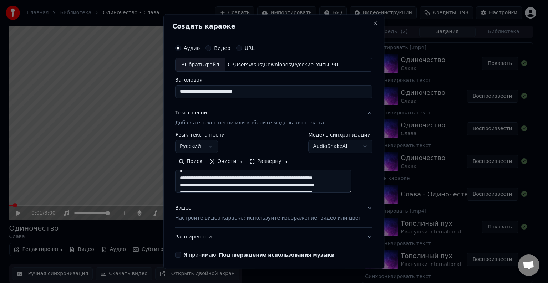
scroll to position [27, 0]
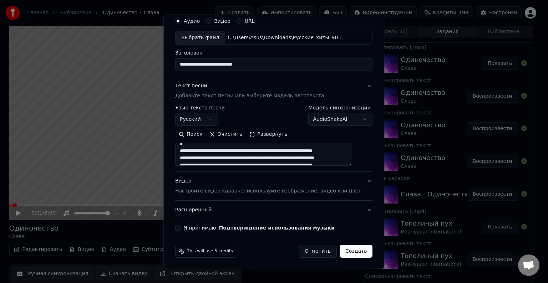
click at [221, 193] on p "Настройте видео караоке: используйте изображение, видео или цвет" at bounding box center [268, 191] width 186 height 7
type textarea "**********"
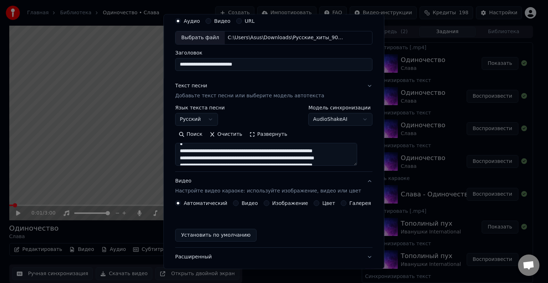
scroll to position [8, 0]
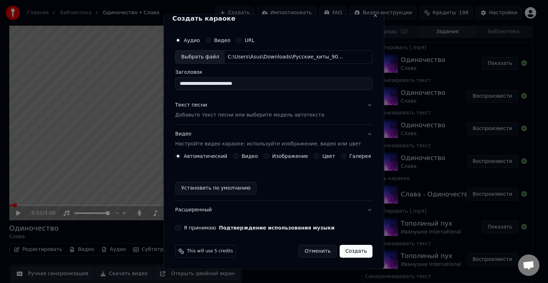
click at [314, 154] on div "Цвет" at bounding box center [324, 156] width 21 height 6
click at [314, 156] on button "Цвет" at bounding box center [317, 156] width 6 height 6
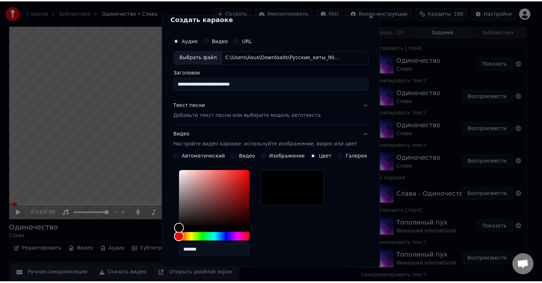
scroll to position [133, 0]
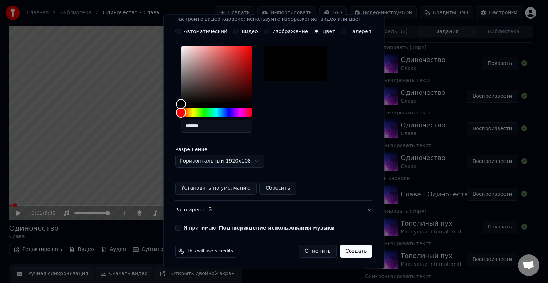
click at [181, 231] on div "**********" at bounding box center [273, 69] width 203 height 328
click at [181, 229] on button "Я принимаю Подтверждение использования музыки" at bounding box center [178, 228] width 6 height 6
click at [354, 251] on button "Создать" at bounding box center [356, 251] width 33 height 13
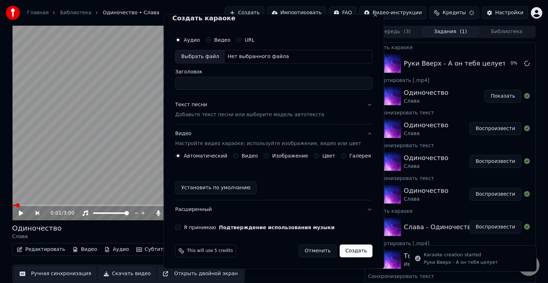
scroll to position [8, 0]
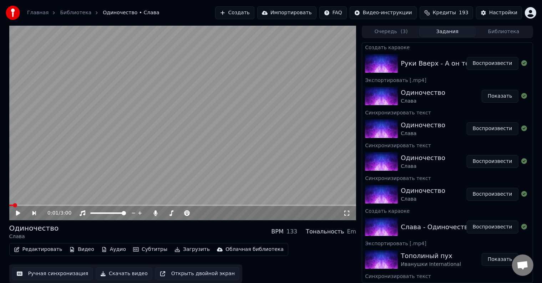
click at [496, 62] on button "Воспроизвести" at bounding box center [493, 63] width 52 height 13
click at [467, 57] on button "Воспроизвести" at bounding box center [493, 63] width 52 height 13
click at [43, 206] on span at bounding box center [182, 205] width 347 height 1
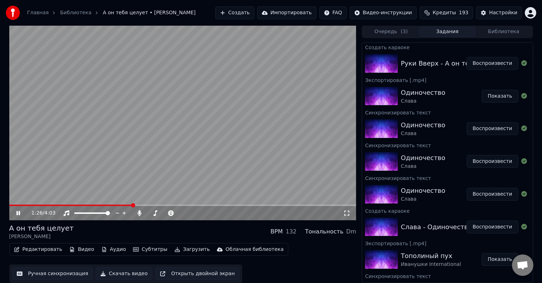
click at [204, 65] on video at bounding box center [182, 122] width 347 height 195
click at [122, 278] on button "Скачать видео" at bounding box center [124, 274] width 57 height 13
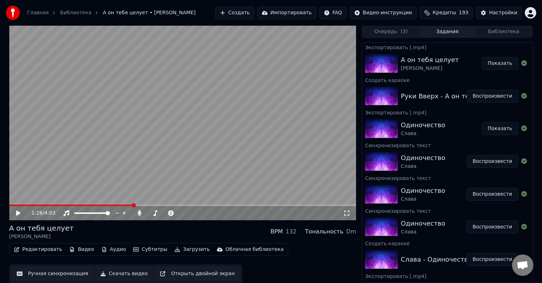
click at [502, 63] on button "Показать" at bounding box center [500, 63] width 37 height 13
click at [245, 13] on button "Создать" at bounding box center [234, 12] width 39 height 13
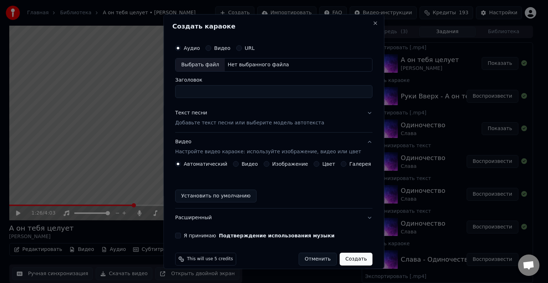
click at [221, 65] on div "Выбрать файл" at bounding box center [200, 65] width 49 height 13
click at [242, 93] on input "**********" at bounding box center [273, 91] width 197 height 13
type input "**********"
click at [243, 123] on p "Добавьте текст песни или выберите модель автотекста" at bounding box center [249, 123] width 149 height 7
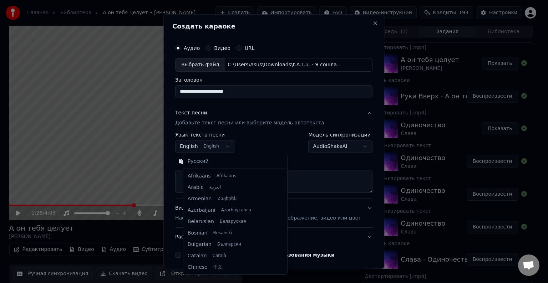
click at [212, 146] on body "Главная Библиотека А он тебя целует • Руки Вверх Создать Импортировать FAQ Виде…" at bounding box center [271, 141] width 542 height 283
select select "**"
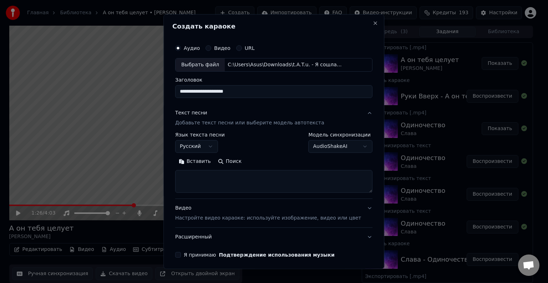
click at [208, 163] on button "Вставить" at bounding box center [194, 161] width 39 height 11
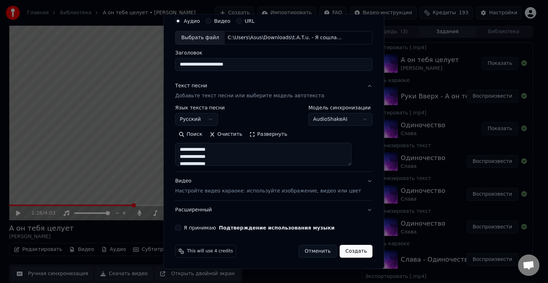
click at [268, 186] on div "Видео Настройте видео караоке: используйте изображение, видео или цвет" at bounding box center [268, 186] width 186 height 17
type textarea "**********"
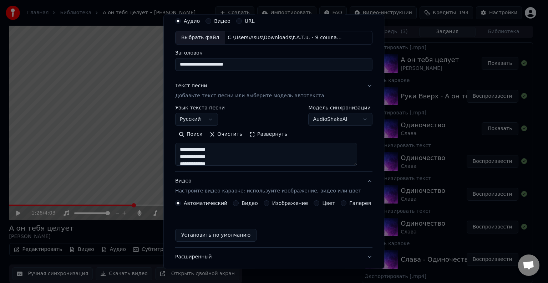
scroll to position [8, 0]
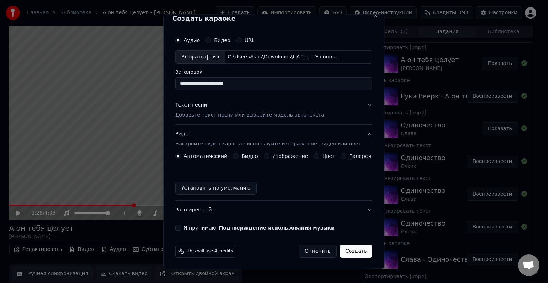
click at [314, 157] on button "Цвет" at bounding box center [317, 156] width 6 height 6
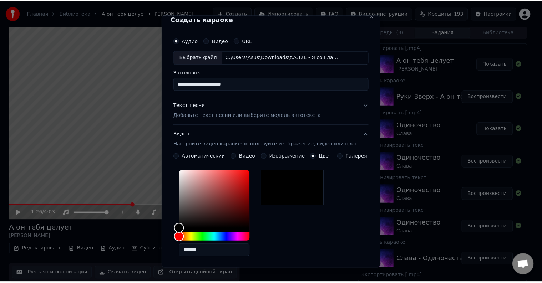
scroll to position [133, 0]
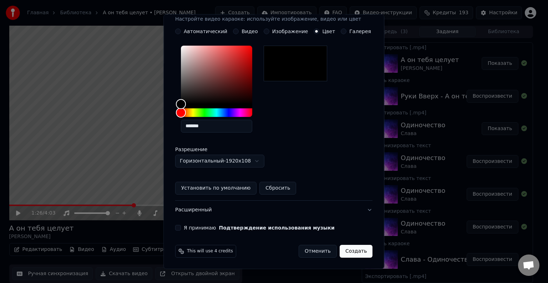
click at [181, 227] on button "Я принимаю Подтверждение использования музыки" at bounding box center [178, 228] width 6 height 6
click at [351, 254] on button "Создать" at bounding box center [356, 251] width 33 height 13
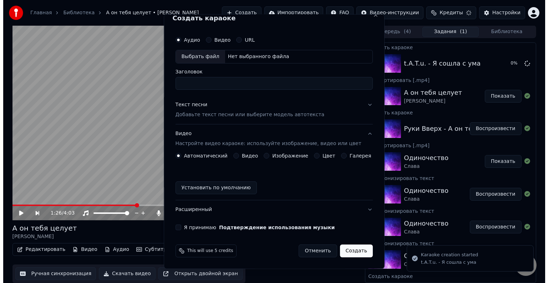
scroll to position [8, 0]
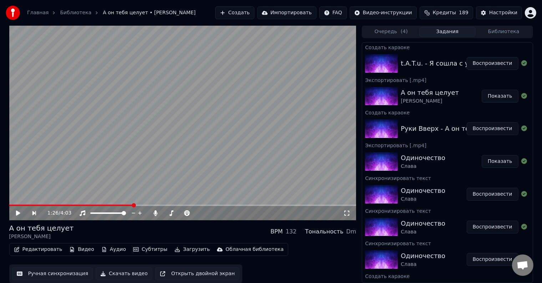
click at [385, 34] on button "Очередь ( 4 )" at bounding box center [391, 32] width 56 height 10
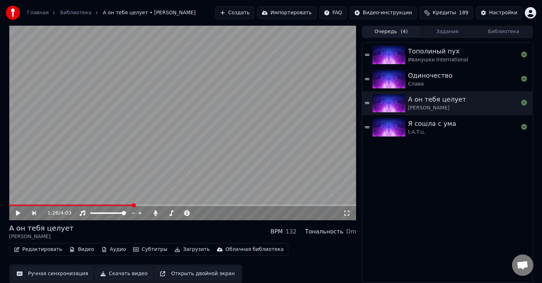
click at [447, 121] on div "Я сошла с ума" at bounding box center [432, 124] width 48 height 10
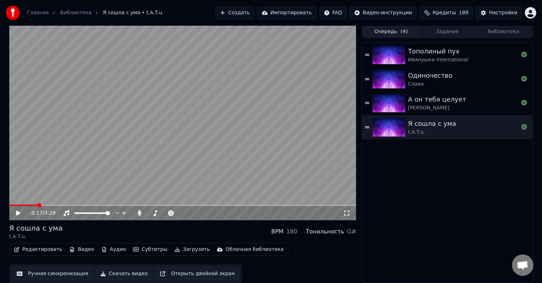
click at [383, 113] on div "А он тебя целует [PERSON_NAME]" at bounding box center [447, 103] width 170 height 24
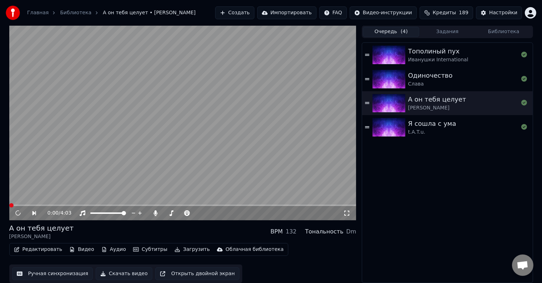
click at [388, 125] on img at bounding box center [389, 127] width 33 height 19
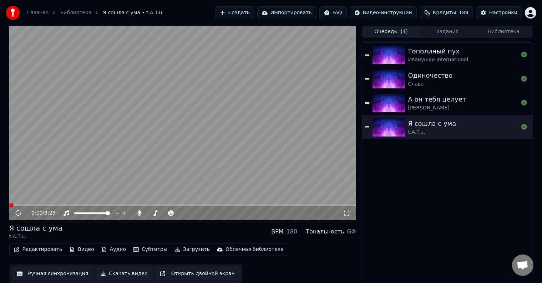
click at [38, 180] on video at bounding box center [182, 122] width 347 height 195
click at [85, 117] on video at bounding box center [182, 122] width 347 height 195
click at [127, 273] on button "Скачать видео" at bounding box center [124, 274] width 57 height 13
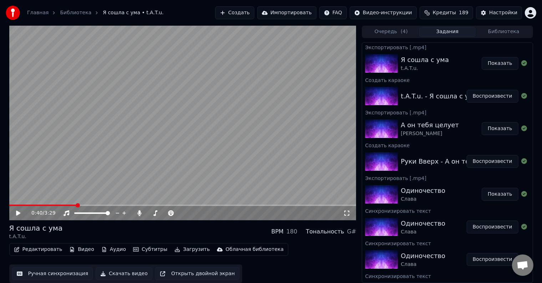
click at [250, 15] on button "Создать" at bounding box center [234, 12] width 39 height 13
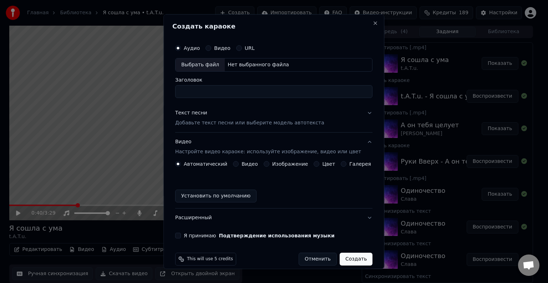
click at [234, 67] on div "Нет выбранного файла" at bounding box center [258, 64] width 67 height 7
click at [258, 91] on input "**********" at bounding box center [273, 91] width 197 height 13
type input "**********"
click at [208, 120] on p "Добавьте текст песни или выберите модель автотекста" at bounding box center [249, 123] width 149 height 7
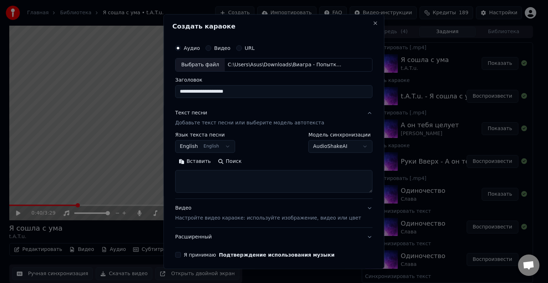
click at [198, 142] on body "Главная Библиотека Я сошла с ума • t.A.T.u. Создать Импортировать FAQ Видео-инс…" at bounding box center [271, 141] width 542 height 283
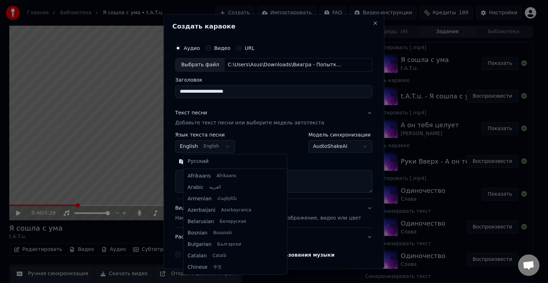
scroll to position [57, 0]
select select "**"
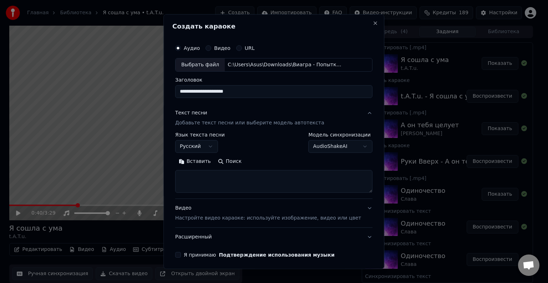
click at [203, 161] on button "Вставить" at bounding box center [194, 161] width 39 height 11
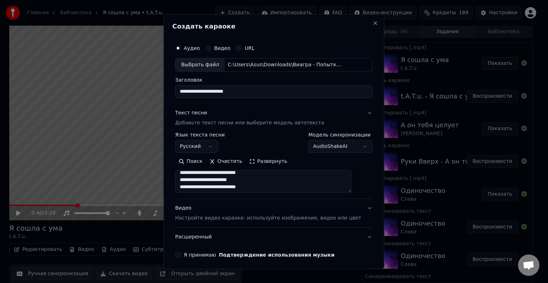
click at [230, 218] on p "Настройте видео караоке: используйте изображение, видео или цвет" at bounding box center [268, 218] width 186 height 7
type textarea "**********"
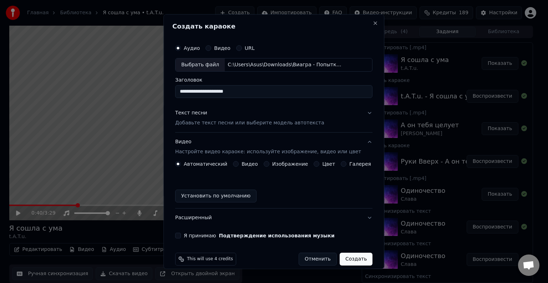
click at [317, 164] on div "Цвет" at bounding box center [324, 164] width 21 height 6
click at [314, 163] on button "Цвет" at bounding box center [317, 164] width 6 height 6
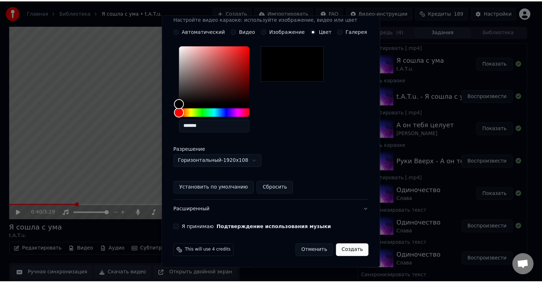
scroll to position [132, 0]
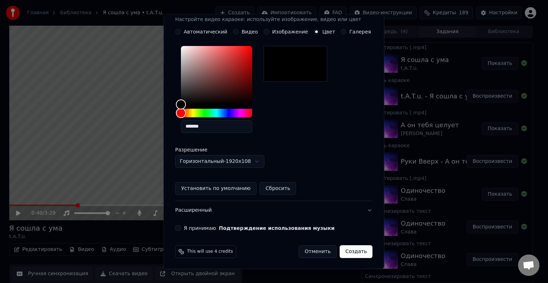
click at [181, 228] on button "Я принимаю Подтверждение использования музыки" at bounding box center [178, 229] width 6 height 6
click at [353, 249] on button "Создать" at bounding box center [356, 252] width 33 height 13
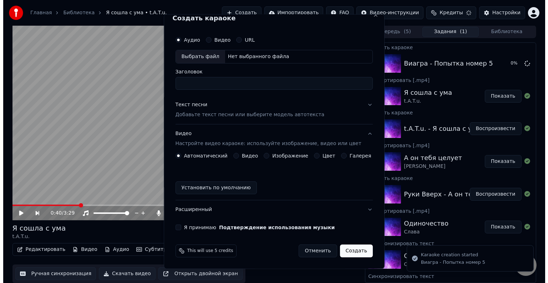
scroll to position [8, 0]
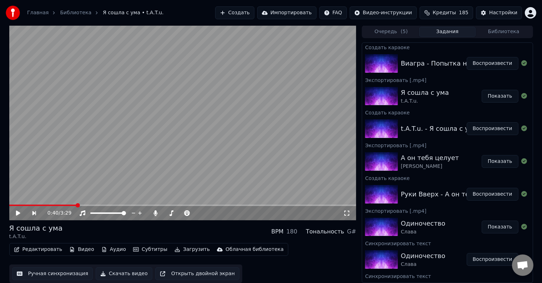
click at [480, 67] on button "Воспроизвести" at bounding box center [493, 63] width 52 height 13
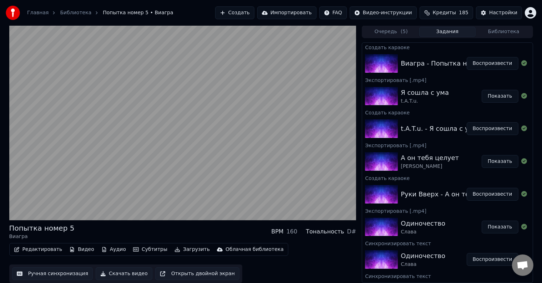
click at [467, 57] on button "Воспроизвести" at bounding box center [493, 63] width 52 height 13
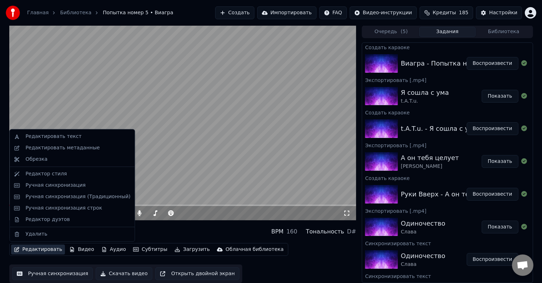
click at [34, 246] on button "Редактировать" at bounding box center [38, 250] width 54 height 10
click at [55, 136] on div "Редактировать текст" at bounding box center [53, 136] width 56 height 7
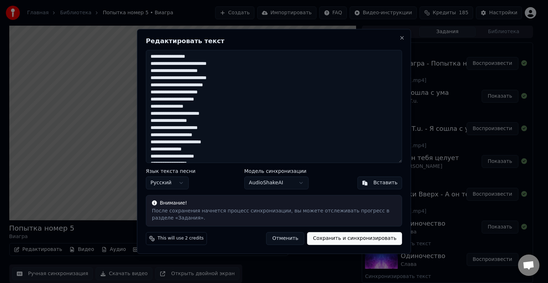
click at [196, 71] on textarea at bounding box center [274, 106] width 256 height 113
click at [154, 93] on textarea at bounding box center [274, 106] width 256 height 113
click at [153, 106] on textarea at bounding box center [274, 106] width 256 height 113
click at [197, 128] on textarea at bounding box center [274, 106] width 256 height 113
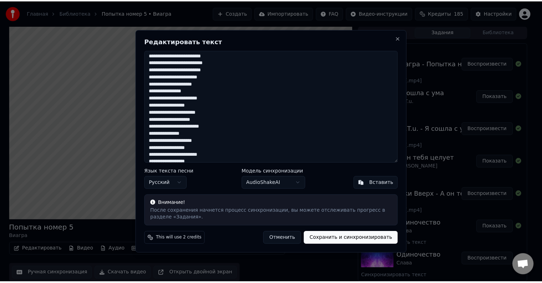
scroll to position [131, 0]
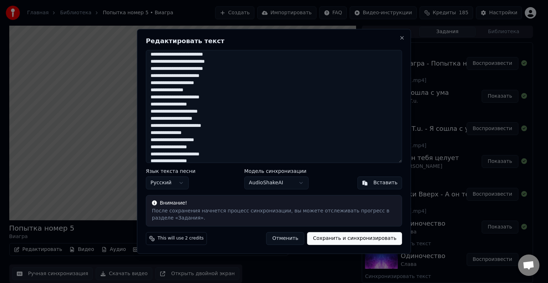
type textarea "**********"
click at [344, 240] on button "Сохранить и синхронизировать" at bounding box center [354, 239] width 95 height 13
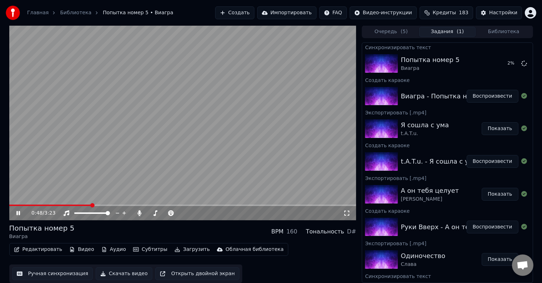
click at [168, 119] on video at bounding box center [182, 122] width 347 height 195
click at [491, 62] on button "Воспроизвести" at bounding box center [493, 63] width 52 height 13
click at [275, 131] on video at bounding box center [182, 122] width 347 height 195
click at [101, 273] on button "Скачать видео" at bounding box center [124, 274] width 57 height 13
